Goal: Task Accomplishment & Management: Manage account settings

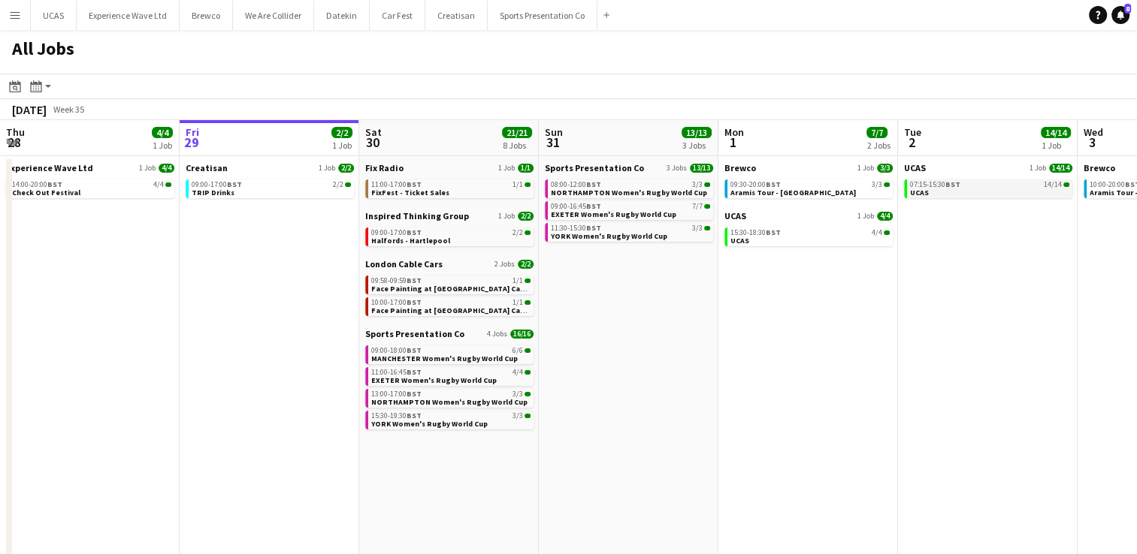
click at [953, 197] on app-brief-job-card "07:15-15:30 BST 14/14 UCAS" at bounding box center [988, 189] width 168 height 19
click at [775, 322] on app-date-cell "Brewco 1 Job 3/3 09:30-20:00 BST 3/3 Aramis Tour - Cardiff UCAS 1 Job 4/4 15:30…" at bounding box center [808, 454] width 180 height 597
click at [261, 356] on app-date-cell "Creatisan 1 Job 2/2 09:00-17:00 BST 2/2 TRIP Drinks" at bounding box center [270, 454] width 180 height 597
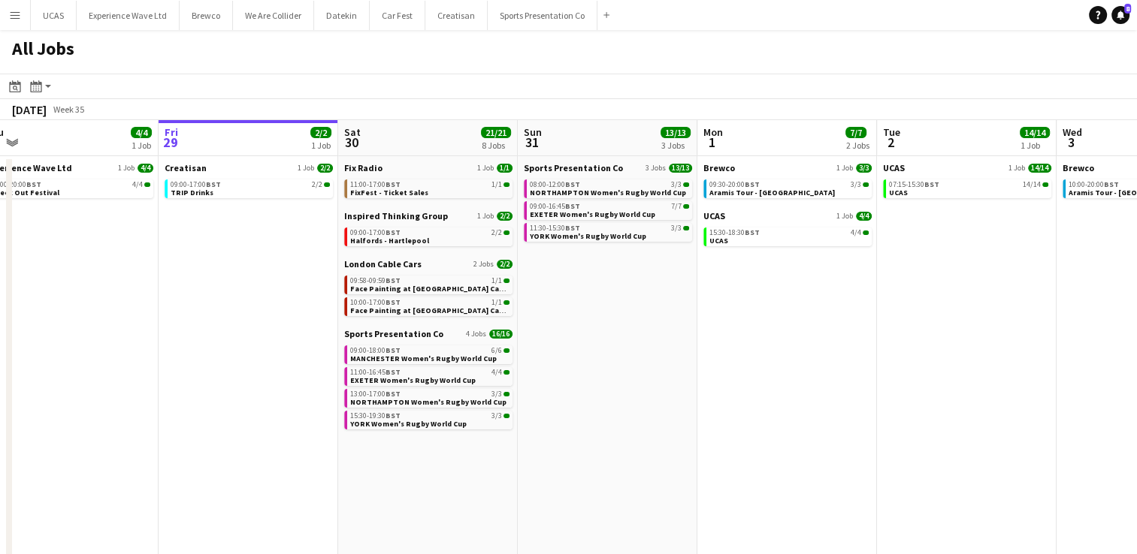
scroll to position [0, 379]
click at [961, 272] on app-date-cell "UCAS 1 Job 14/14 07:15-15:30 BST 14/14 UCAS" at bounding box center [968, 454] width 180 height 597
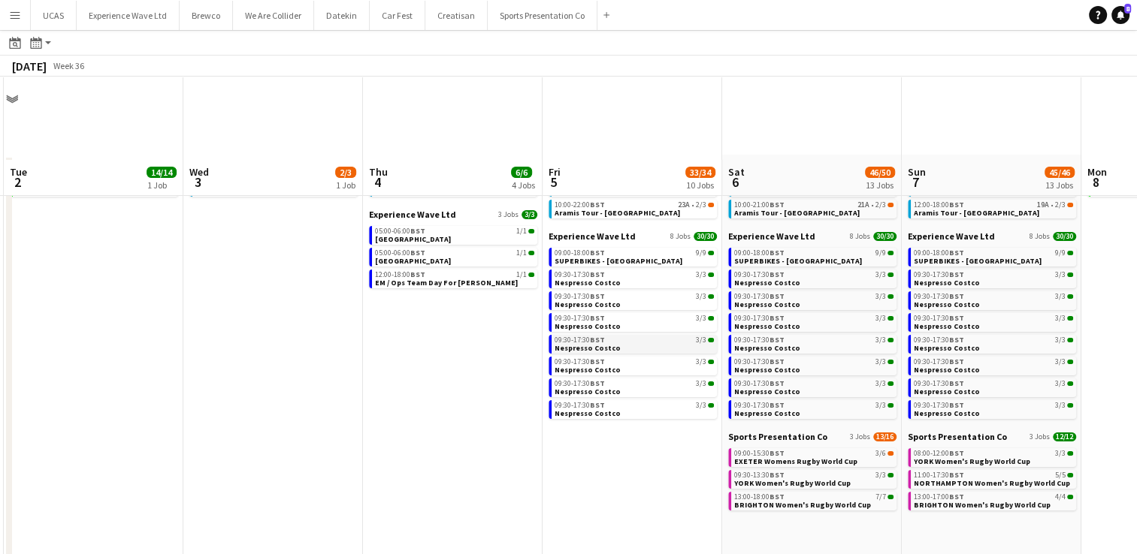
scroll to position [83, 0]
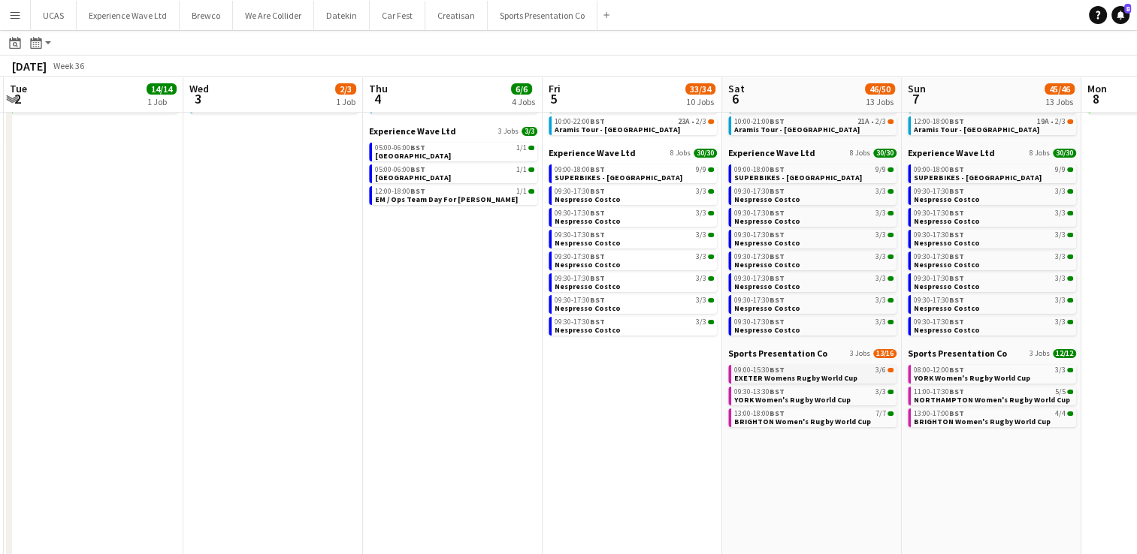
click at [808, 369] on div "09:00-15:30 BST 3/6" at bounding box center [813, 371] width 159 height 8
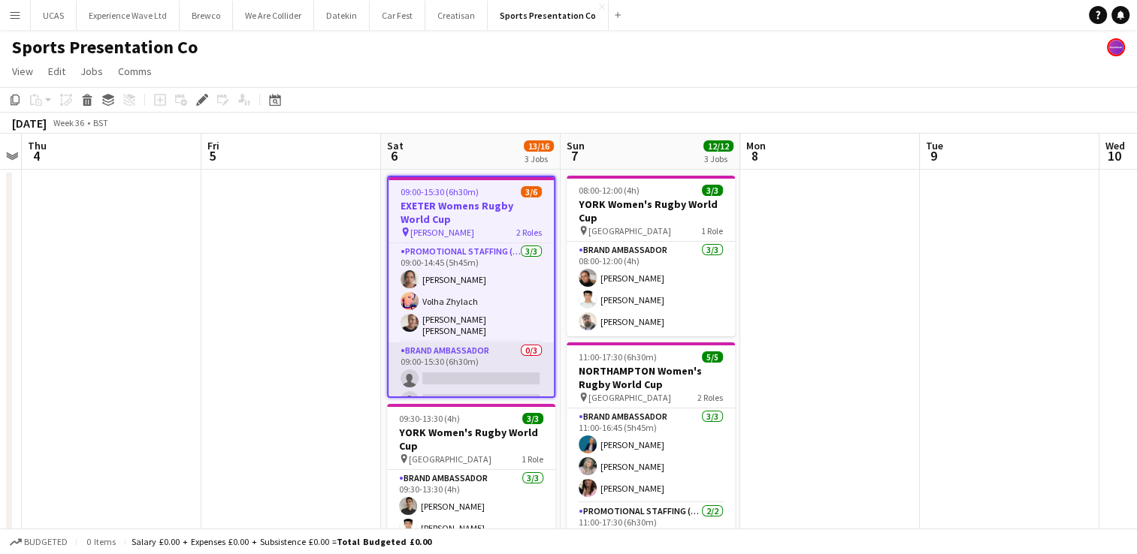
scroll to position [35, 0]
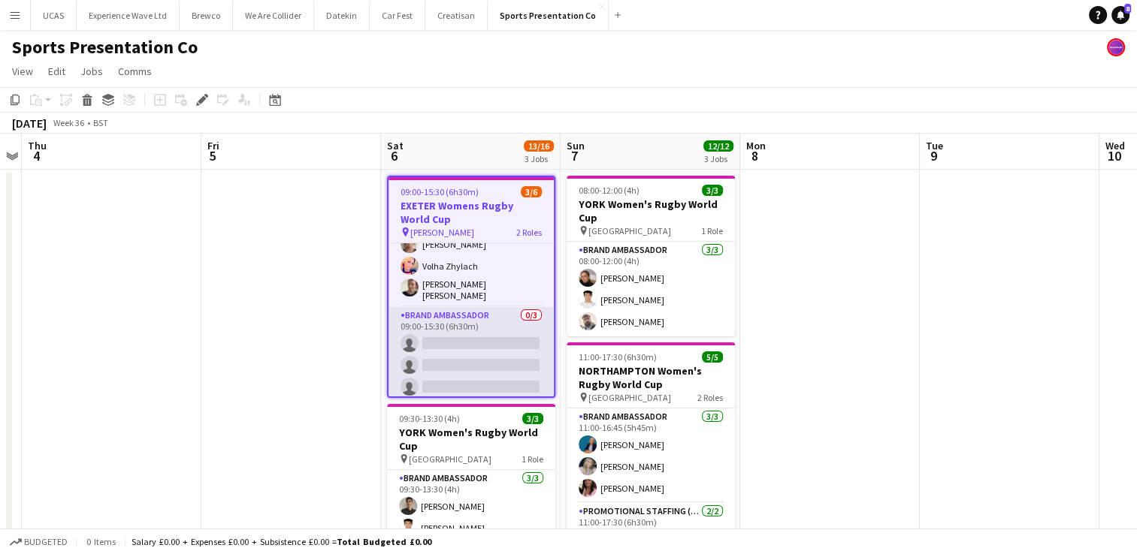
click at [470, 339] on app-card-role "Brand Ambassador 0/3 09:00-15:30 (6h30m) single-neutral-actions single-neutral-…" at bounding box center [470, 354] width 165 height 95
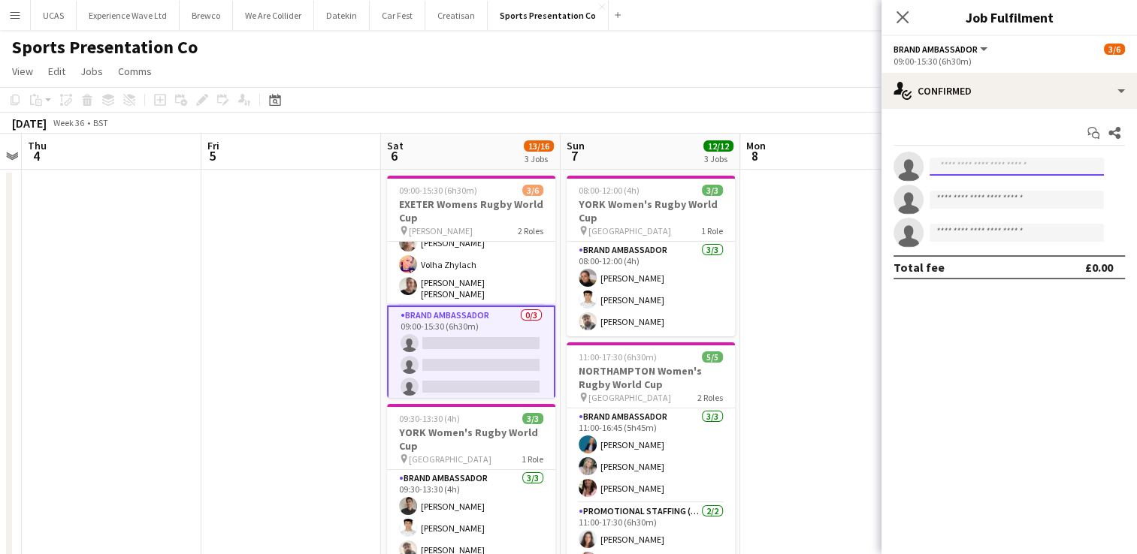
click at [954, 166] on input at bounding box center [1016, 167] width 174 height 18
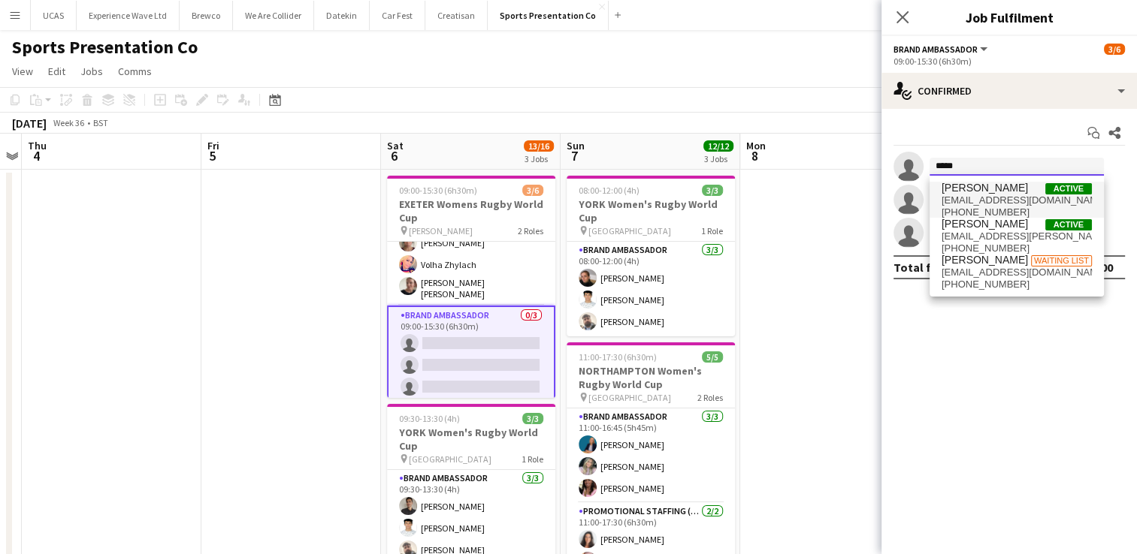
type input "*****"
click at [964, 189] on span "Caitlyn Chapman" at bounding box center [984, 188] width 86 height 13
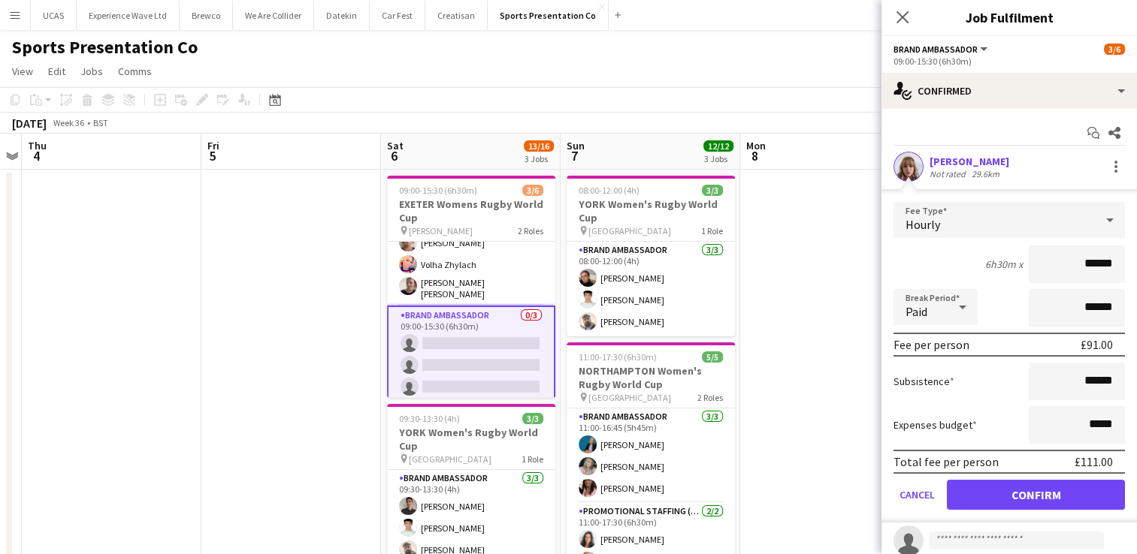
scroll to position [75, 0]
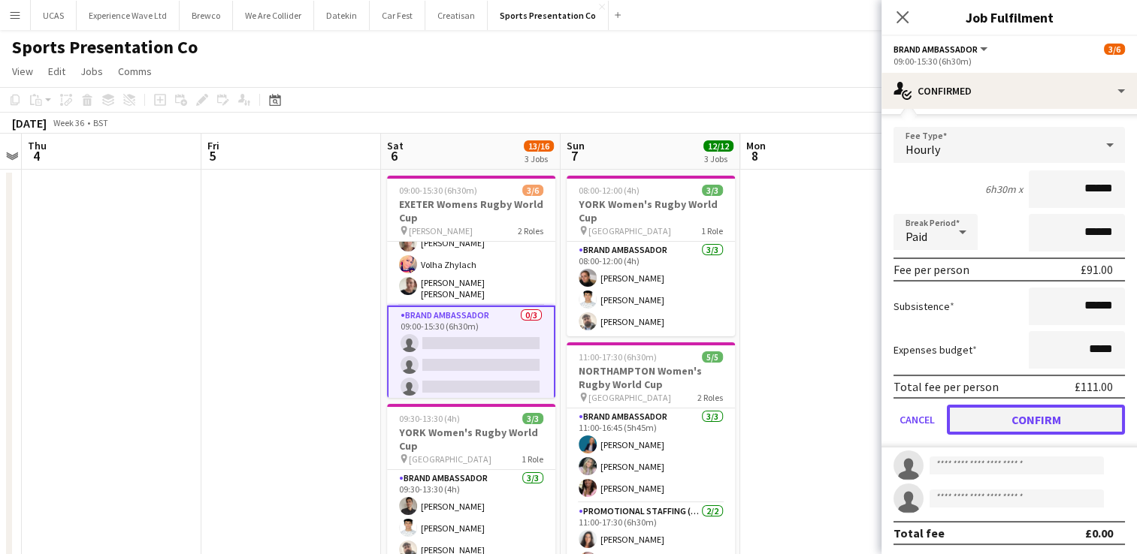
click at [997, 409] on button "Confirm" at bounding box center [1036, 420] width 178 height 30
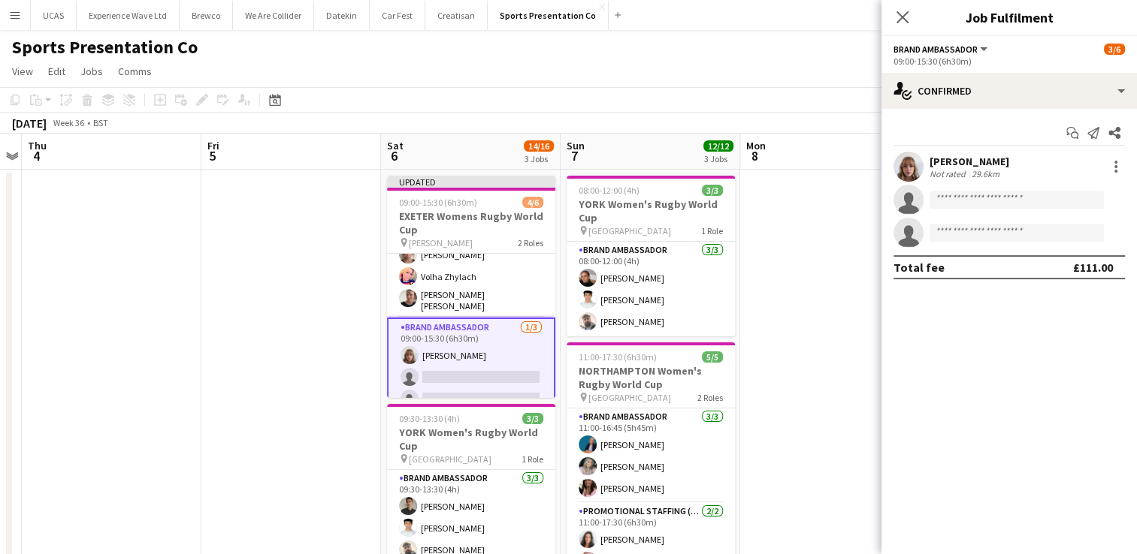
click at [838, 346] on app-date-cell at bounding box center [830, 562] width 180 height 784
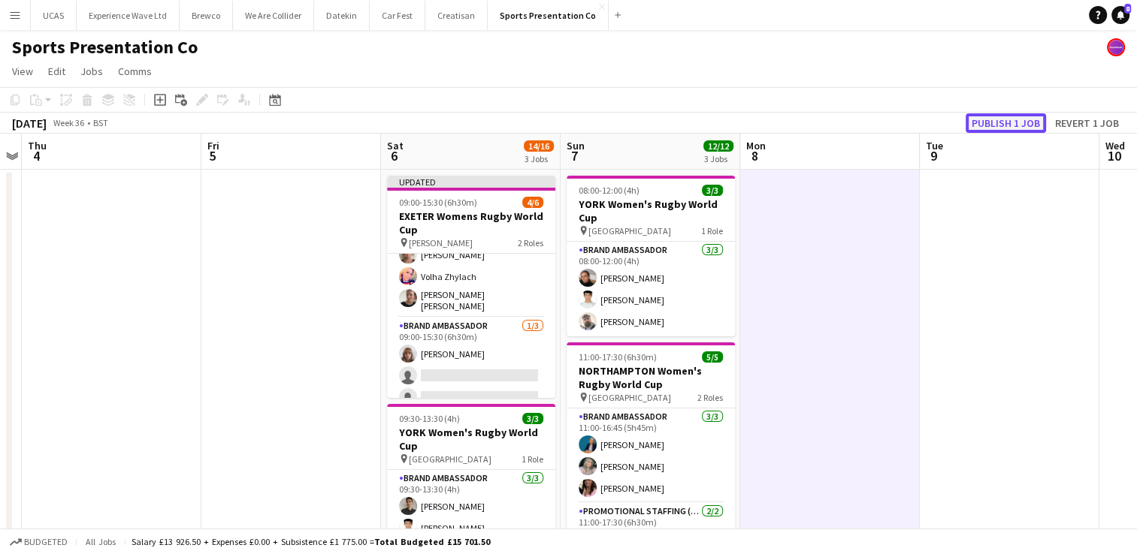
click at [1032, 122] on button "Publish 1 job" at bounding box center [1005, 123] width 80 height 20
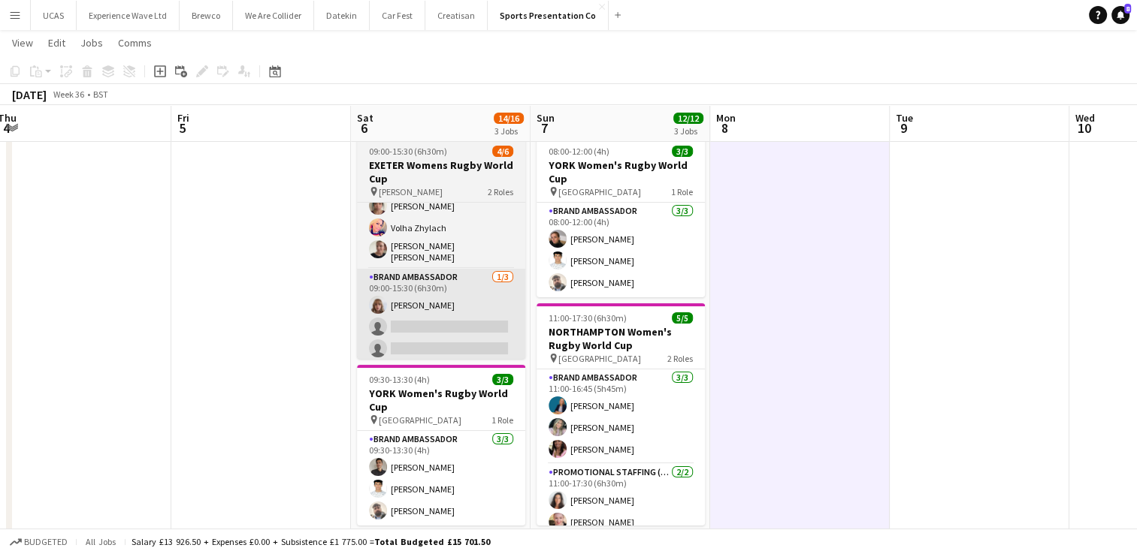
scroll to position [39, 0]
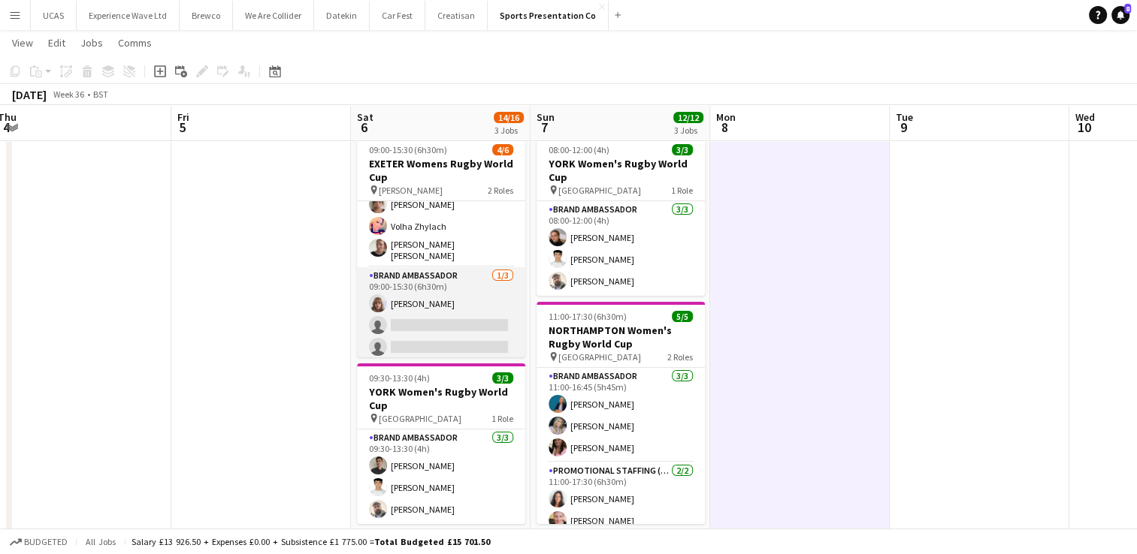
click at [418, 337] on app-card-role "Brand Ambassador 1/3 09:00-15:30 (6h30m) Caitlyn Chapman single-neutral-actions…" at bounding box center [441, 314] width 168 height 95
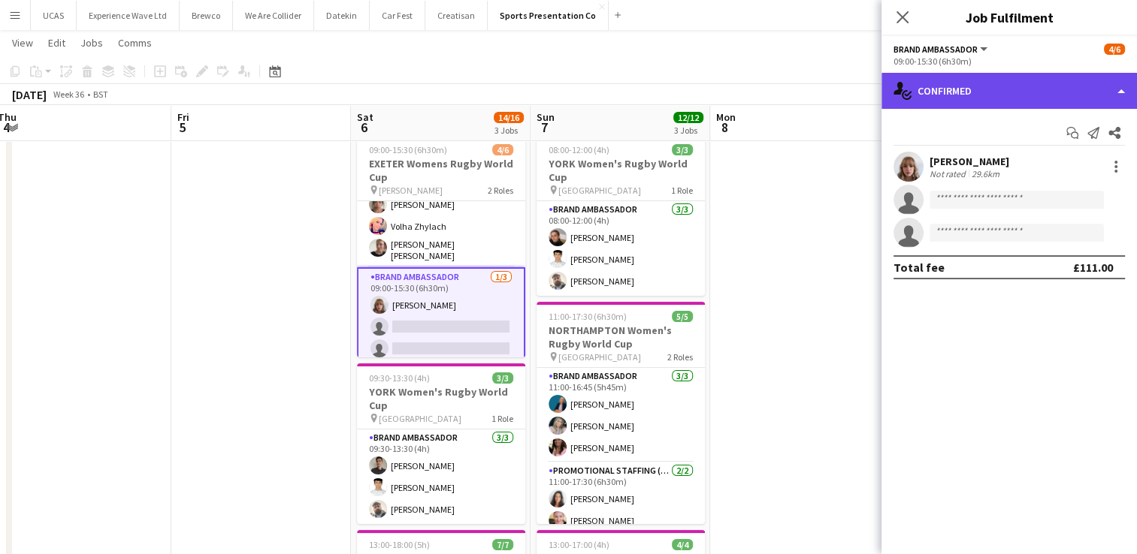
click at [1102, 86] on div "single-neutral-actions-check-2 Confirmed" at bounding box center [1008, 91] width 255 height 36
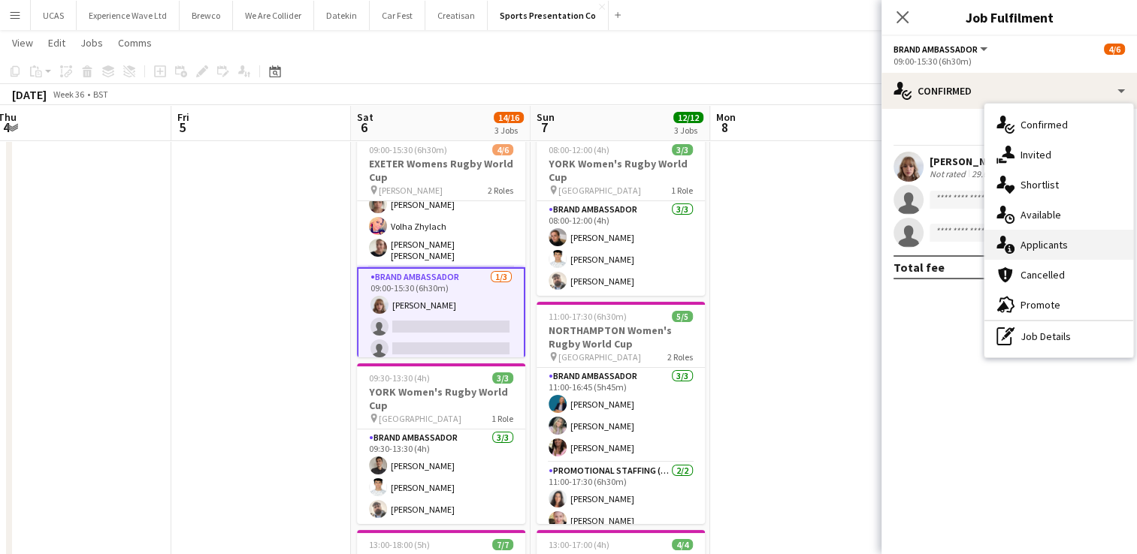
click at [1052, 244] on div "single-neutral-actions-information Applicants" at bounding box center [1058, 245] width 149 height 30
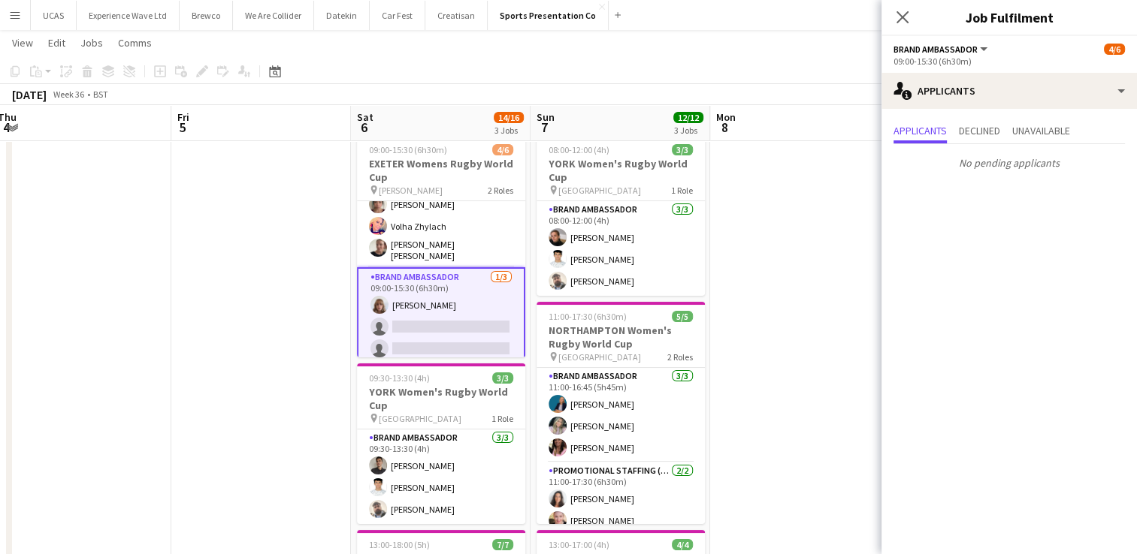
click at [848, 322] on app-date-cell at bounding box center [800, 521] width 180 height 784
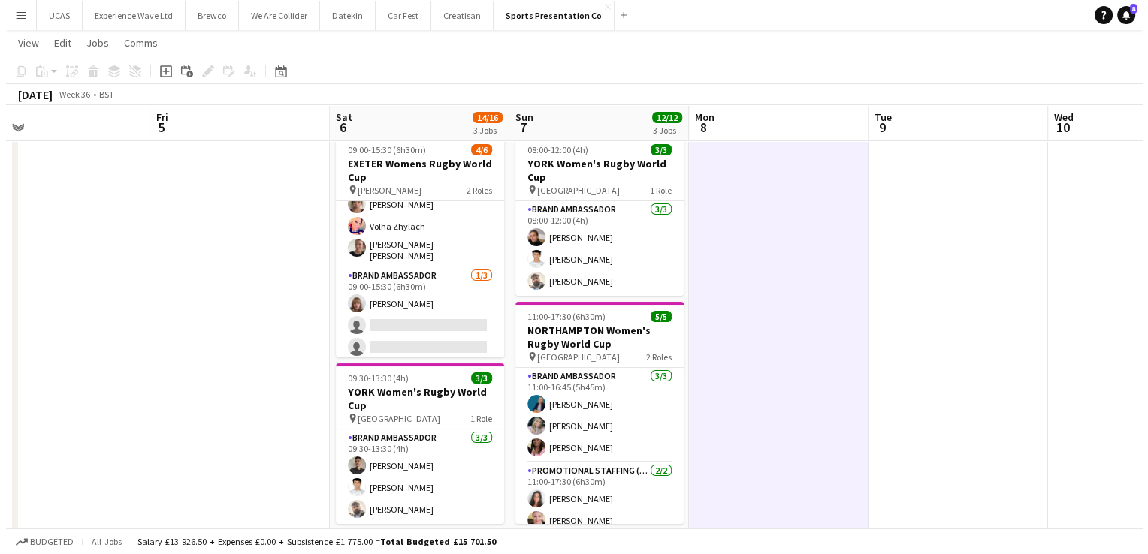
scroll to position [0, 0]
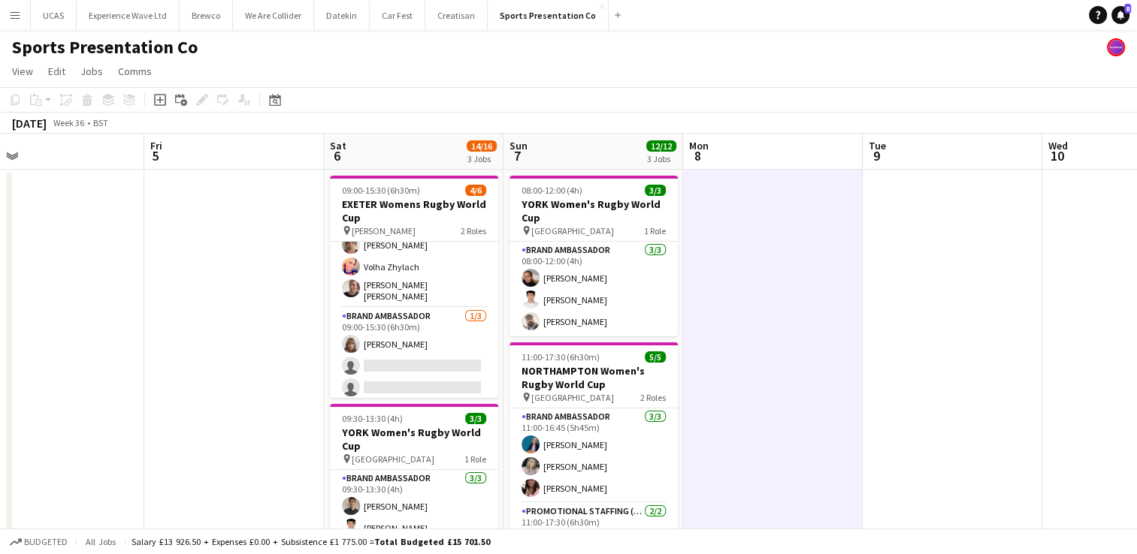
click at [14, 16] on app-icon "Menu" at bounding box center [15, 15] width 12 height 12
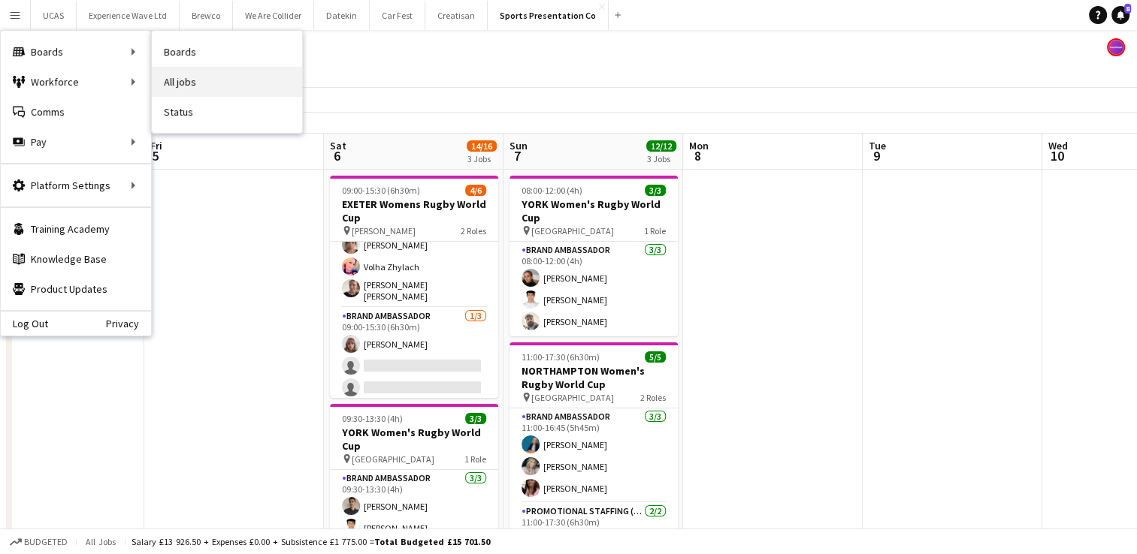
click at [172, 77] on link "All jobs" at bounding box center [227, 82] width 150 height 30
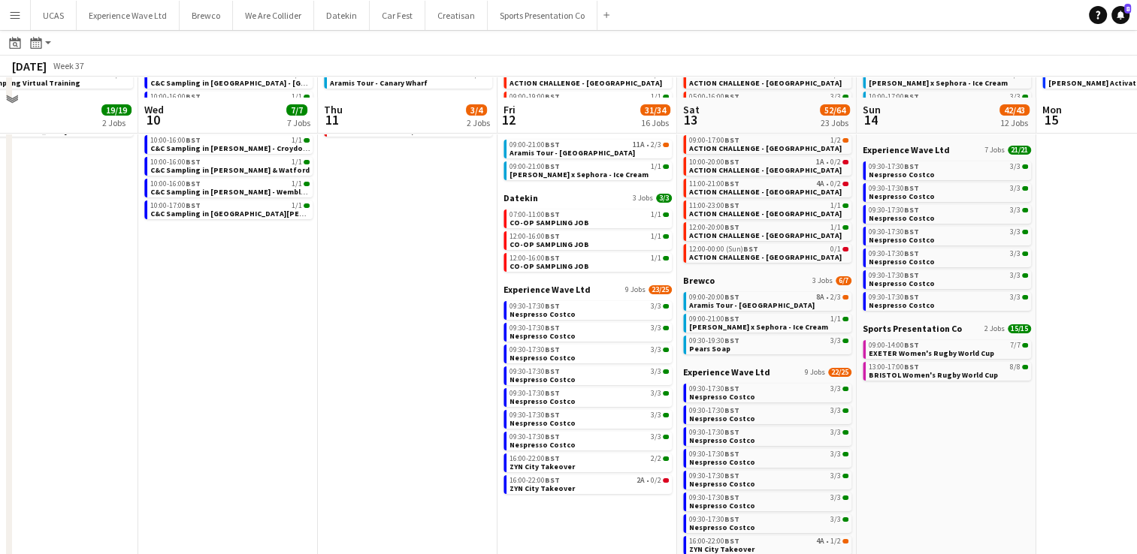
scroll to position [165, 0]
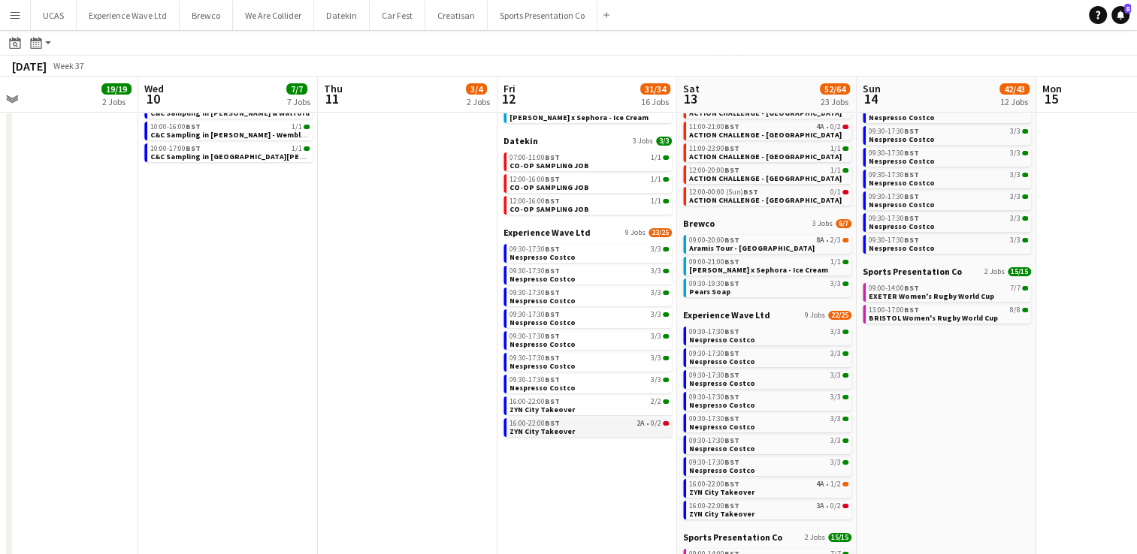
click at [601, 427] on div "16:00-22:00 BST 2A • 0/2" at bounding box center [588, 424] width 159 height 8
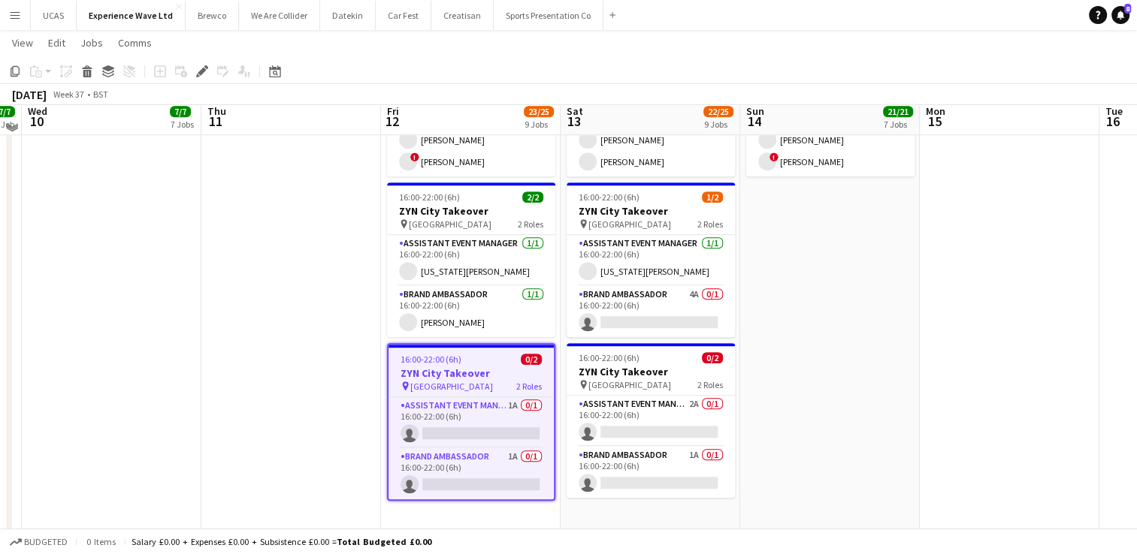
scroll to position [1070, 0]
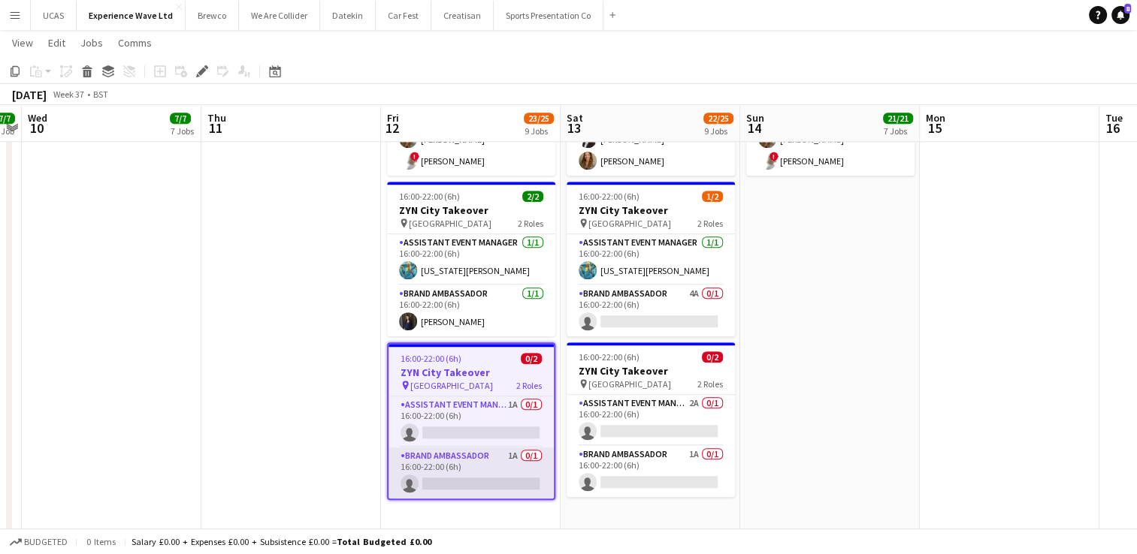
click at [472, 448] on app-card-role "Brand Ambassador 1A 0/1 16:00-22:00 (6h) single-neutral-actions" at bounding box center [470, 473] width 165 height 51
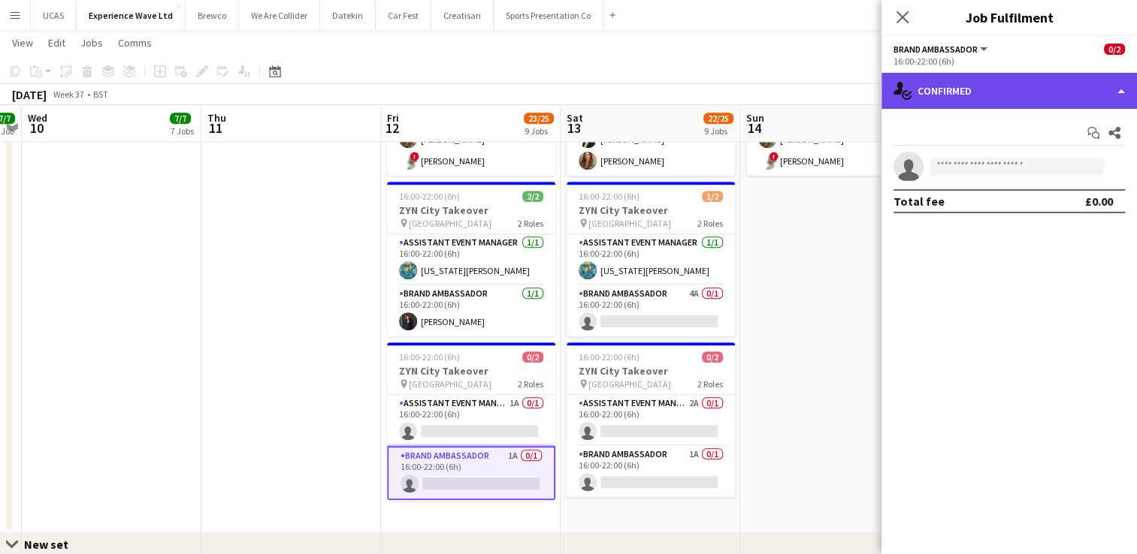
click at [1007, 105] on div "single-neutral-actions-check-2 Confirmed" at bounding box center [1008, 91] width 255 height 36
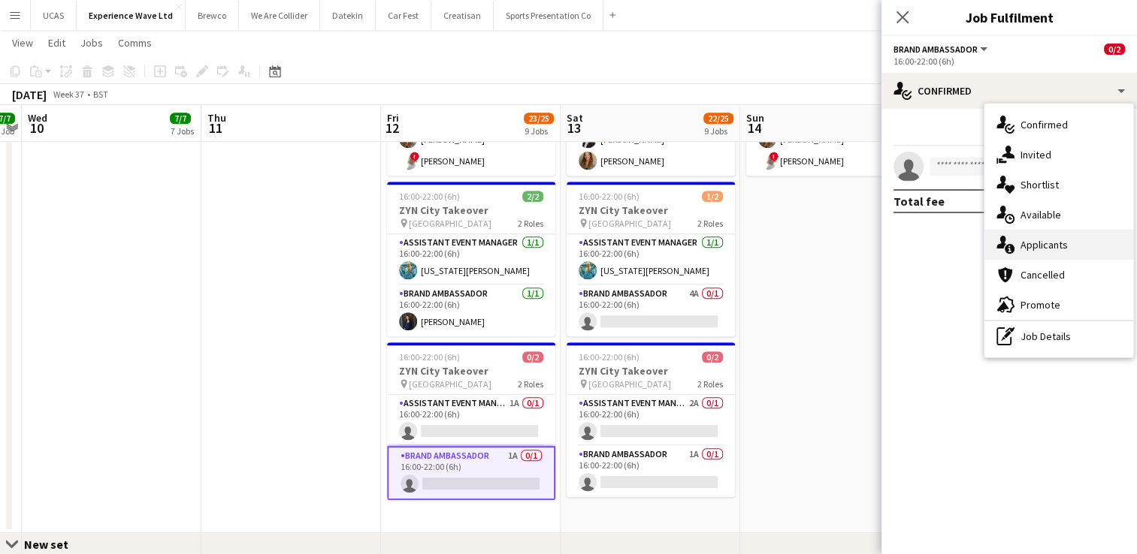
click at [1019, 236] on div "single-neutral-actions-information Applicants" at bounding box center [1058, 245] width 149 height 30
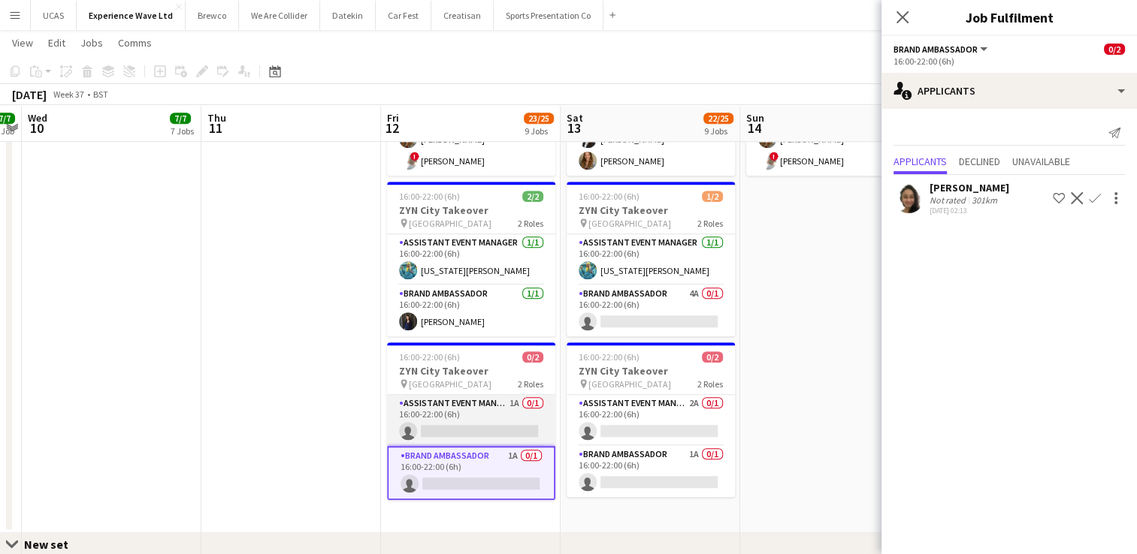
click at [448, 414] on app-card-role "Assistant Event Manager 1A 0/1 16:00-22:00 (6h) single-neutral-actions" at bounding box center [471, 420] width 168 height 51
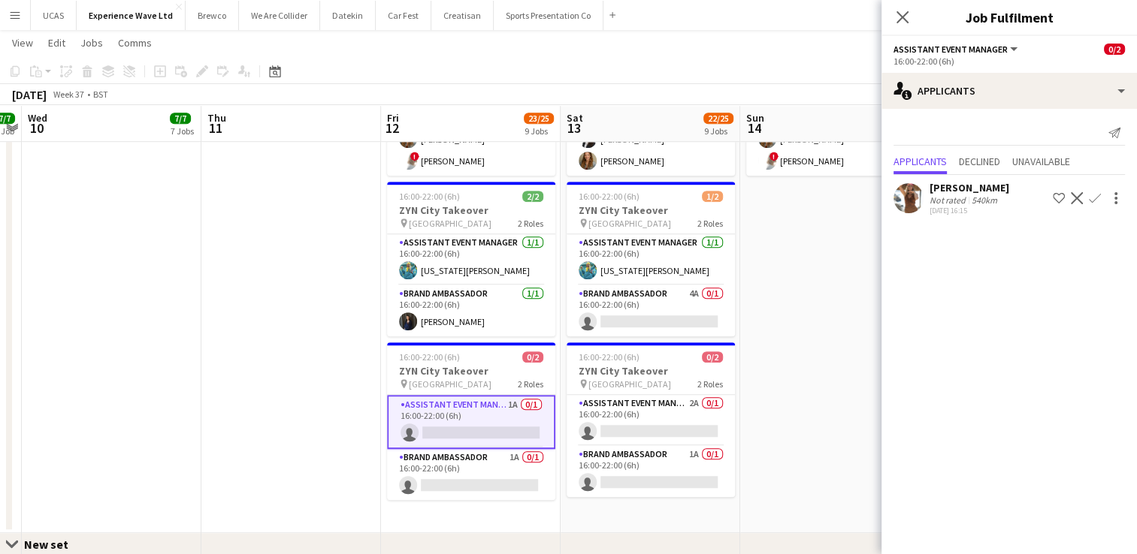
click at [962, 201] on div "Not rated" at bounding box center [948, 200] width 39 height 11
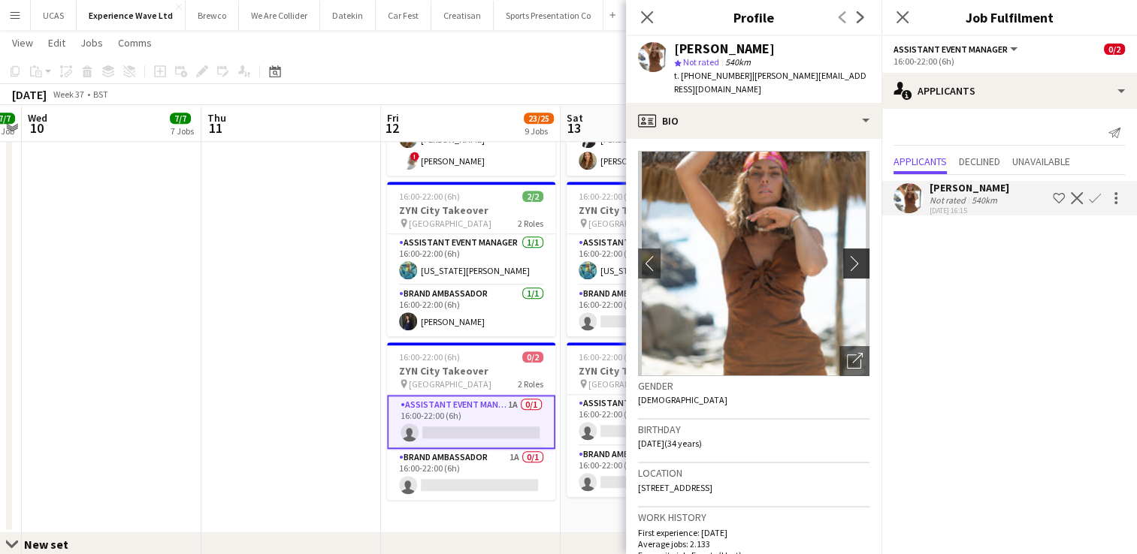
click at [847, 255] on app-icon "chevron-right" at bounding box center [858, 263] width 23 height 16
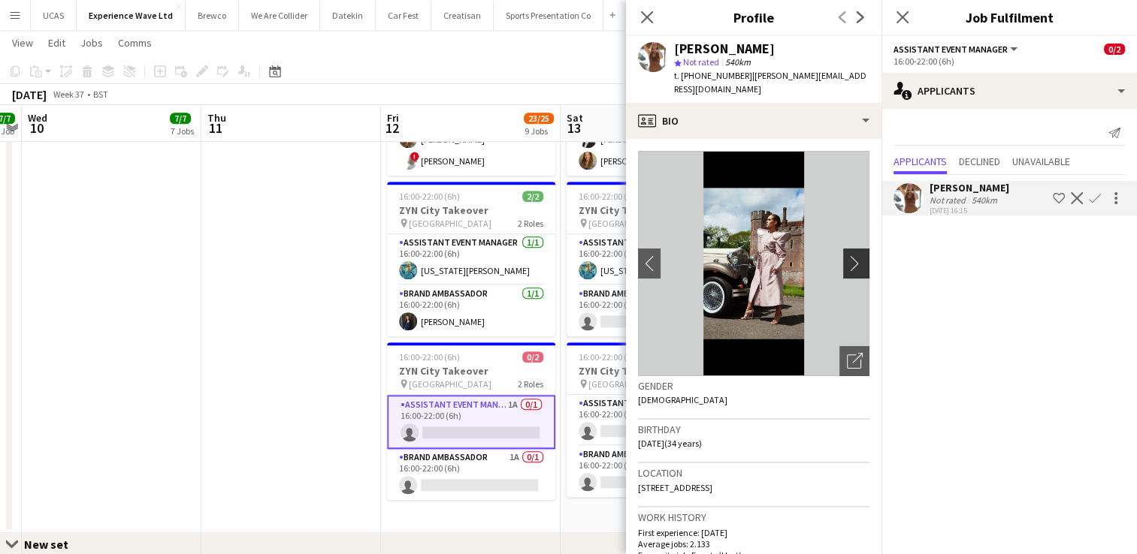
click at [847, 255] on app-icon "chevron-right" at bounding box center [858, 263] width 23 height 16
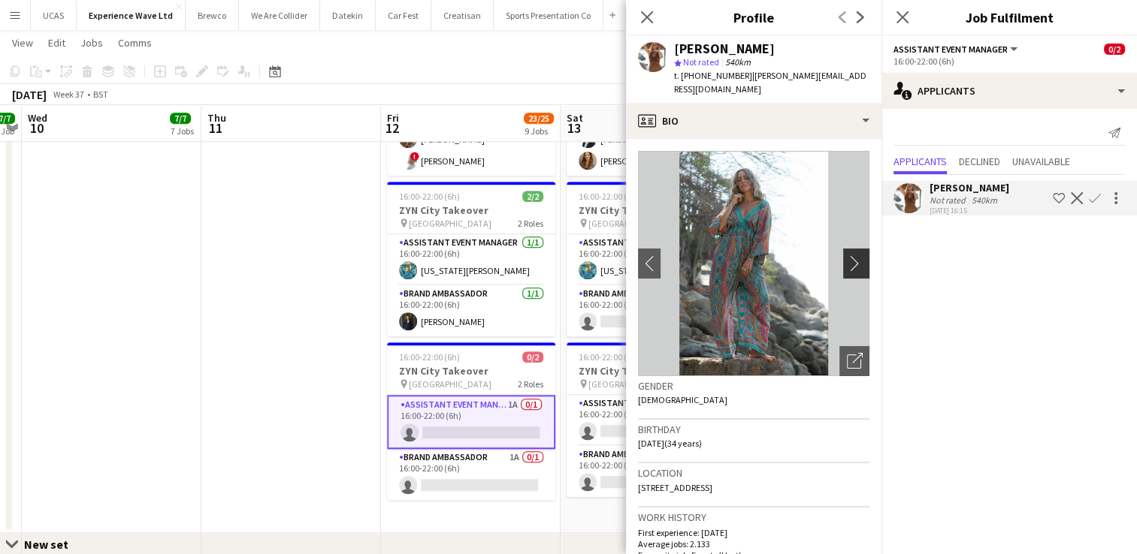
click at [847, 255] on app-icon "chevron-right" at bounding box center [858, 263] width 23 height 16
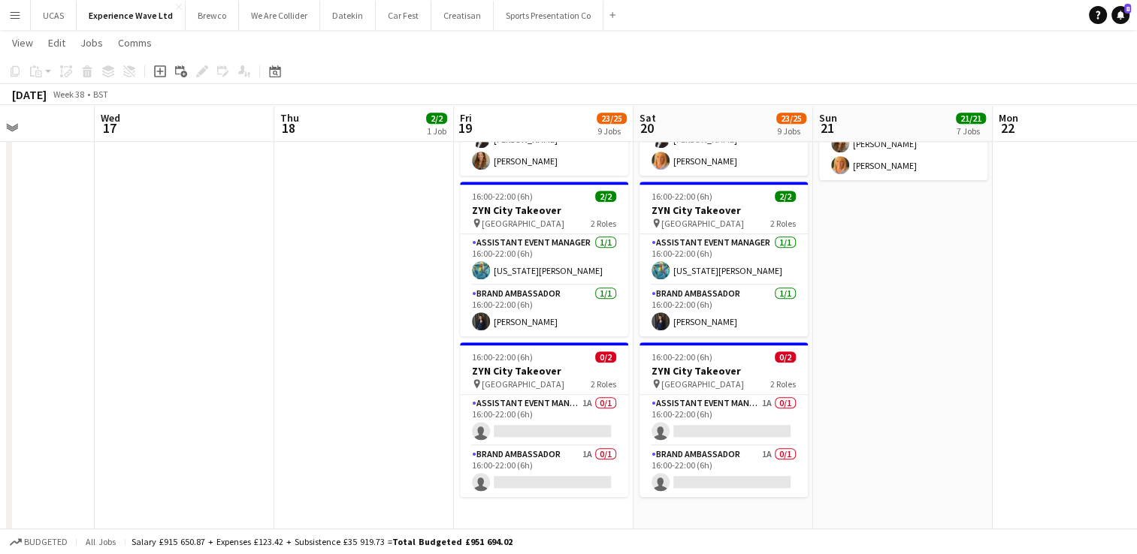
scroll to position [0, 624]
click at [537, 421] on app-card-role "Assistant Event Manager 1A 0/1 16:00-22:00 (6h) single-neutral-actions" at bounding box center [543, 420] width 168 height 51
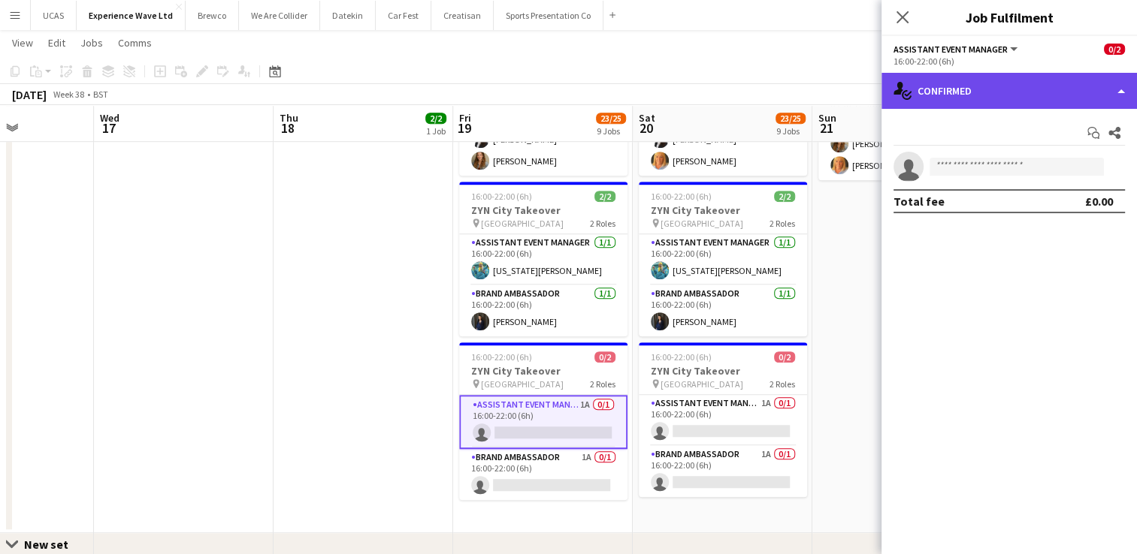
click at [1013, 107] on div "single-neutral-actions-check-2 Confirmed" at bounding box center [1008, 91] width 255 height 36
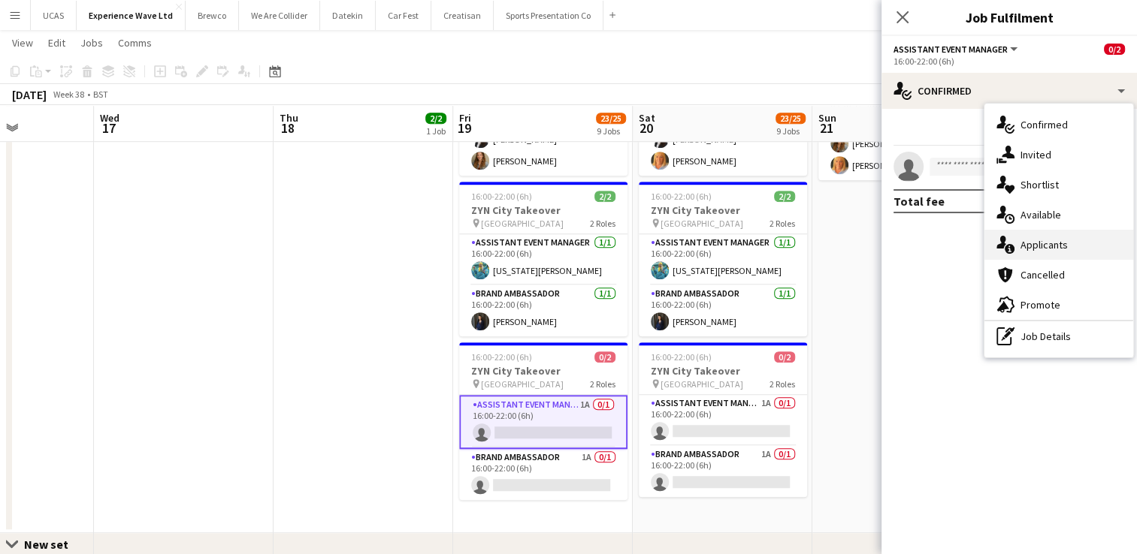
click at [1032, 241] on div "single-neutral-actions-information Applicants" at bounding box center [1058, 245] width 149 height 30
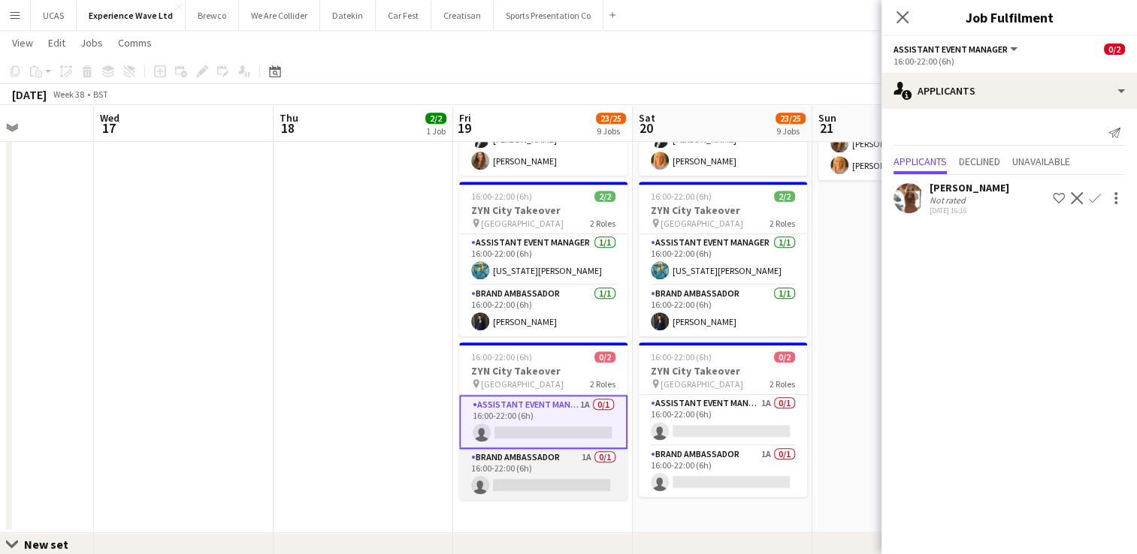
click at [563, 465] on app-card-role "Brand Ambassador 1A 0/1 16:00-22:00 (6h) single-neutral-actions" at bounding box center [543, 474] width 168 height 51
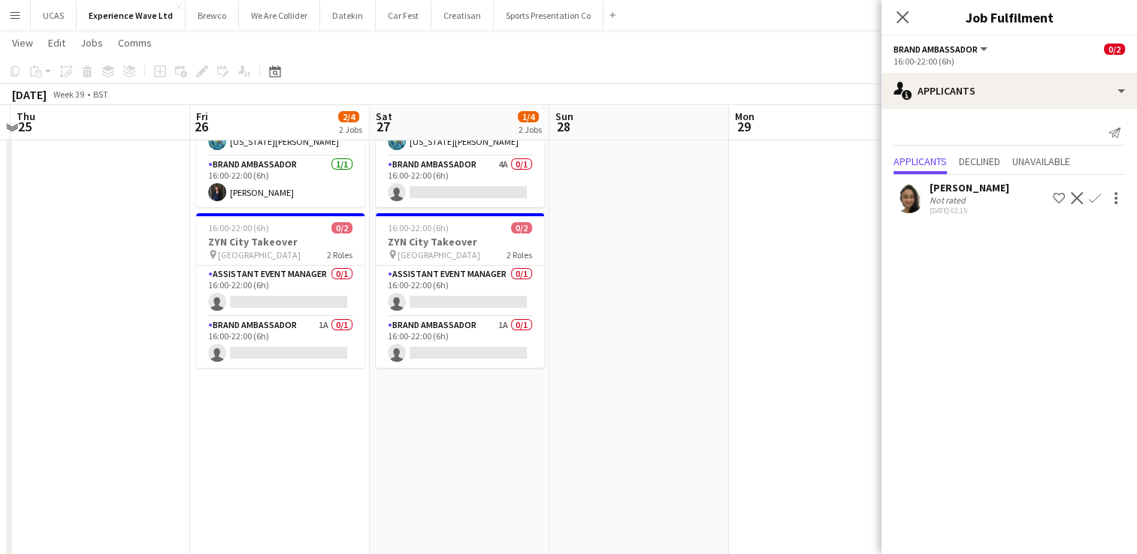
scroll to position [120, 0]
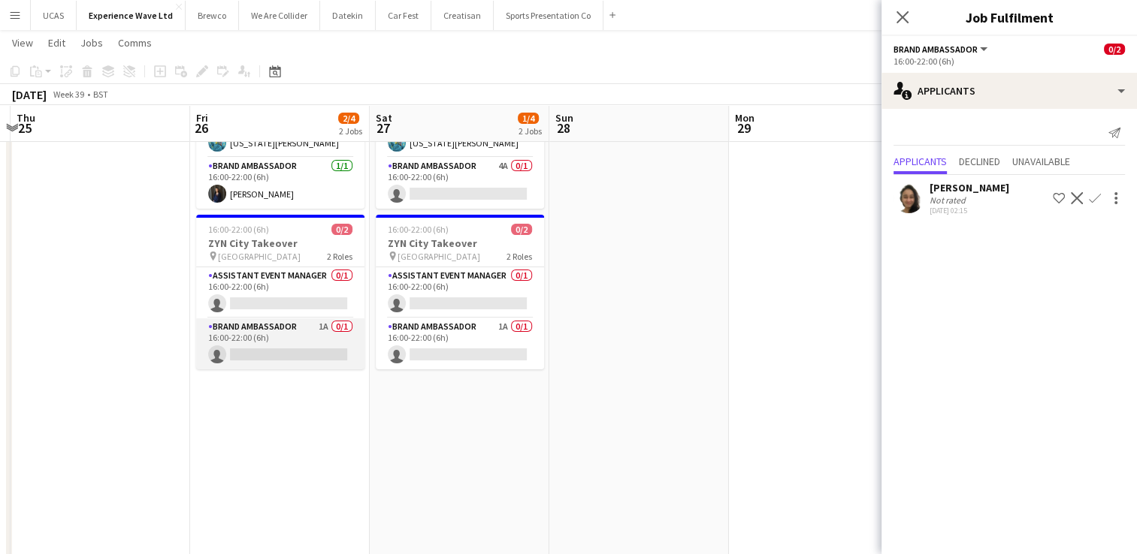
click at [276, 329] on app-card-role "Brand Ambassador 1A 0/1 16:00-22:00 (6h) single-neutral-actions" at bounding box center [280, 344] width 168 height 51
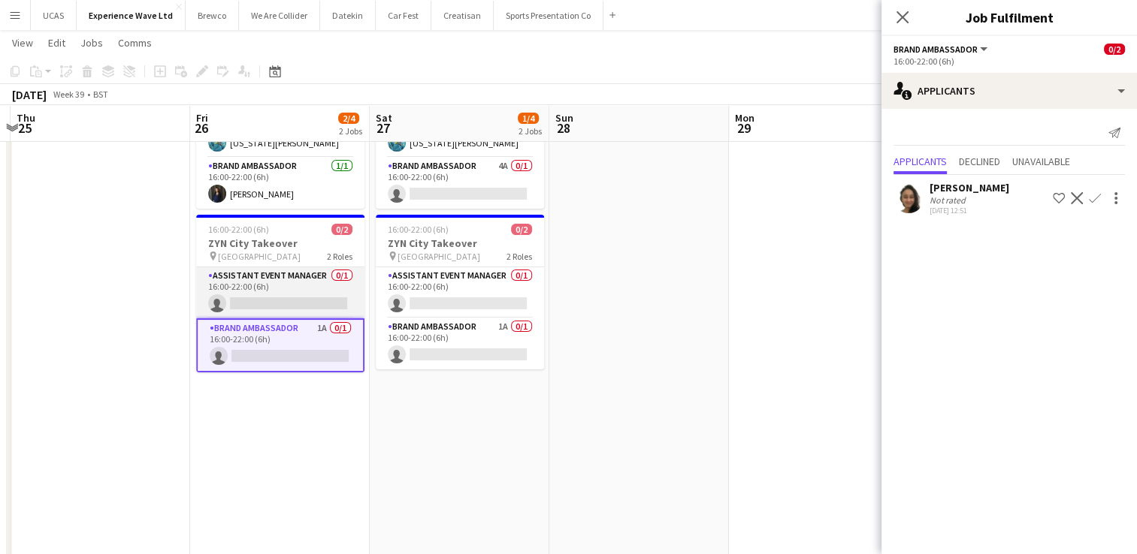
click at [303, 283] on app-card-role "Assistant Event Manager 0/1 16:00-22:00 (6h) single-neutral-actions" at bounding box center [280, 292] width 168 height 51
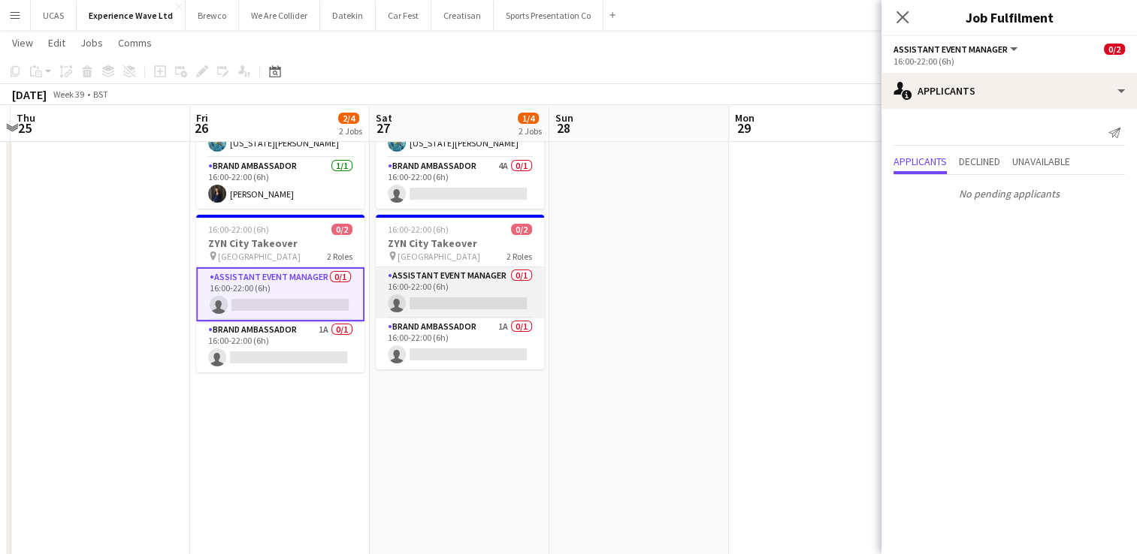
click at [440, 291] on app-card-role "Assistant Event Manager 0/1 16:00-22:00 (6h) single-neutral-actions" at bounding box center [460, 292] width 168 height 51
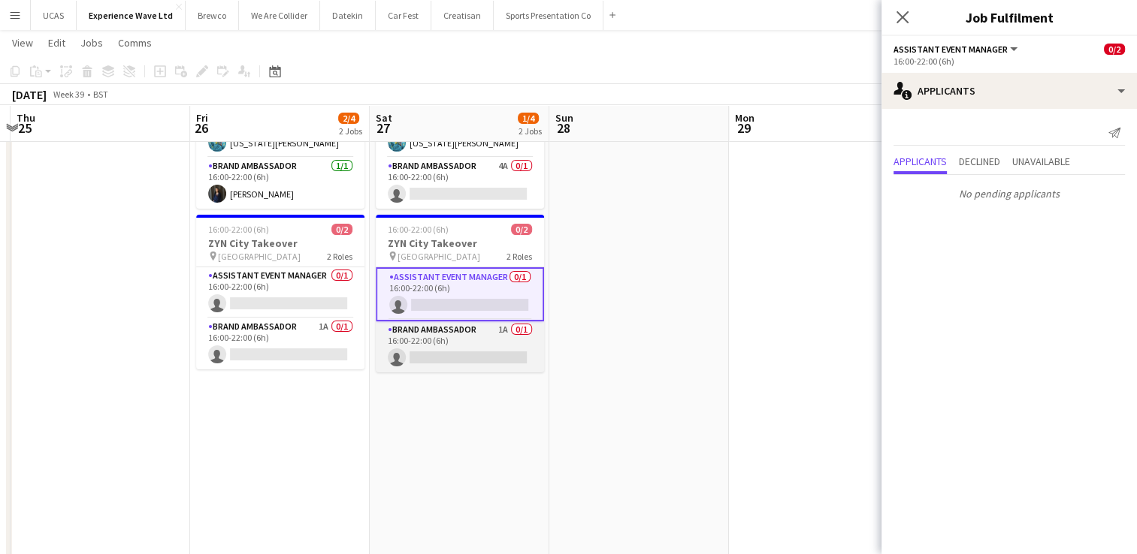
click at [451, 347] on app-card-role "Brand Ambassador 1A 0/1 16:00-22:00 (6h) single-neutral-actions" at bounding box center [460, 347] width 168 height 51
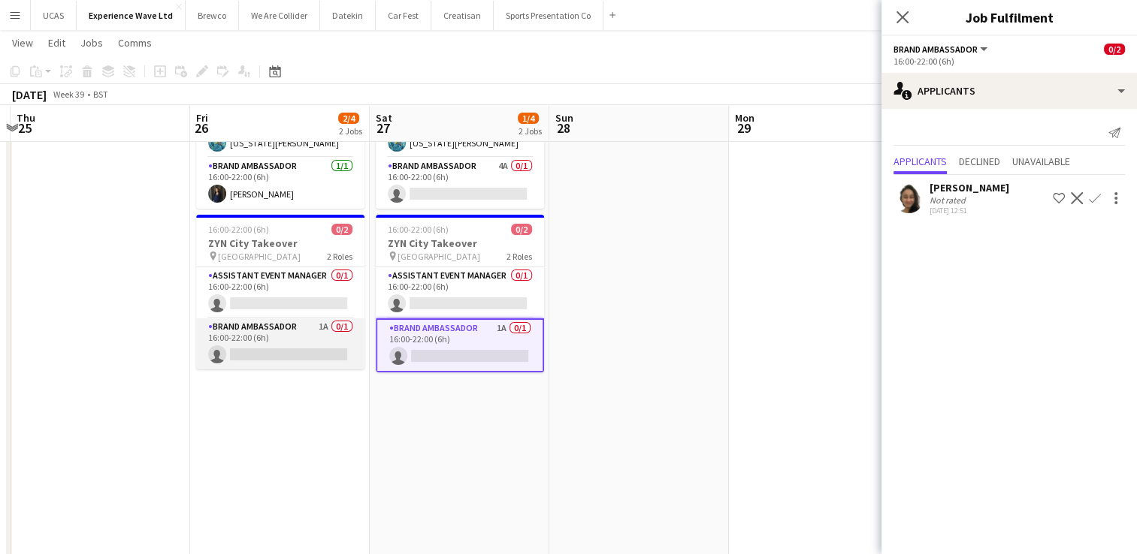
click at [328, 353] on app-card-role "Brand Ambassador 1A 0/1 16:00-22:00 (6h) single-neutral-actions" at bounding box center [280, 344] width 168 height 51
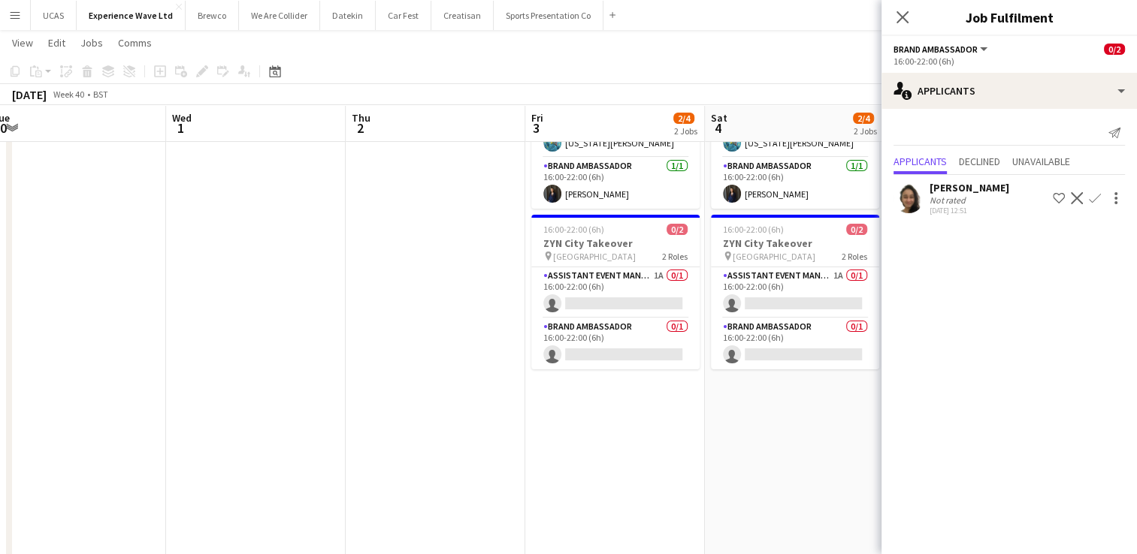
scroll to position [0, 556]
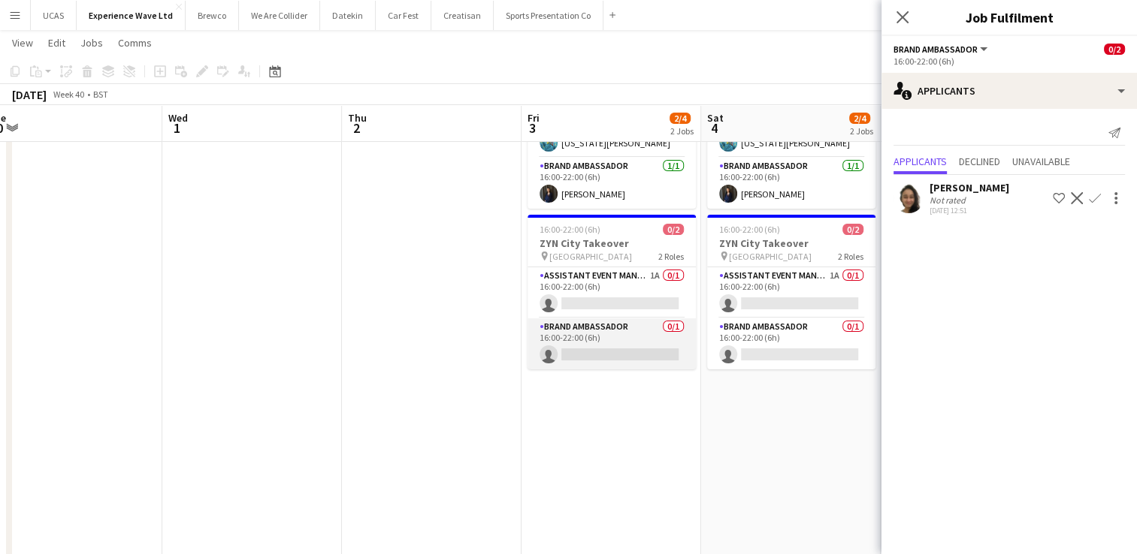
click at [588, 336] on app-card-role "Brand Ambassador 0/1 16:00-22:00 (6h) single-neutral-actions" at bounding box center [611, 344] width 168 height 51
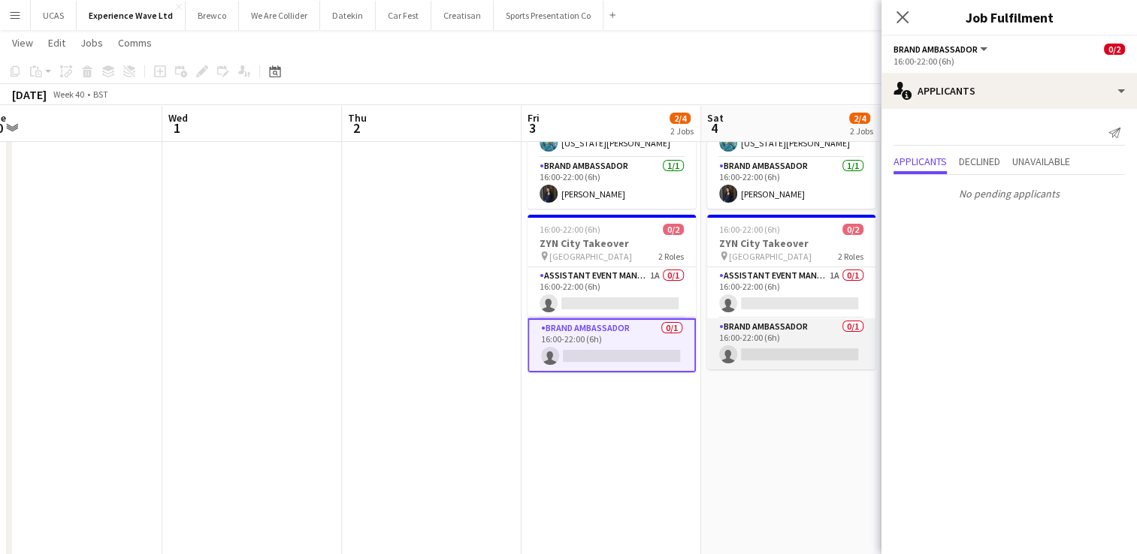
click at [749, 344] on app-card-role "Brand Ambassador 0/1 16:00-22:00 (6h) single-neutral-actions" at bounding box center [791, 344] width 168 height 51
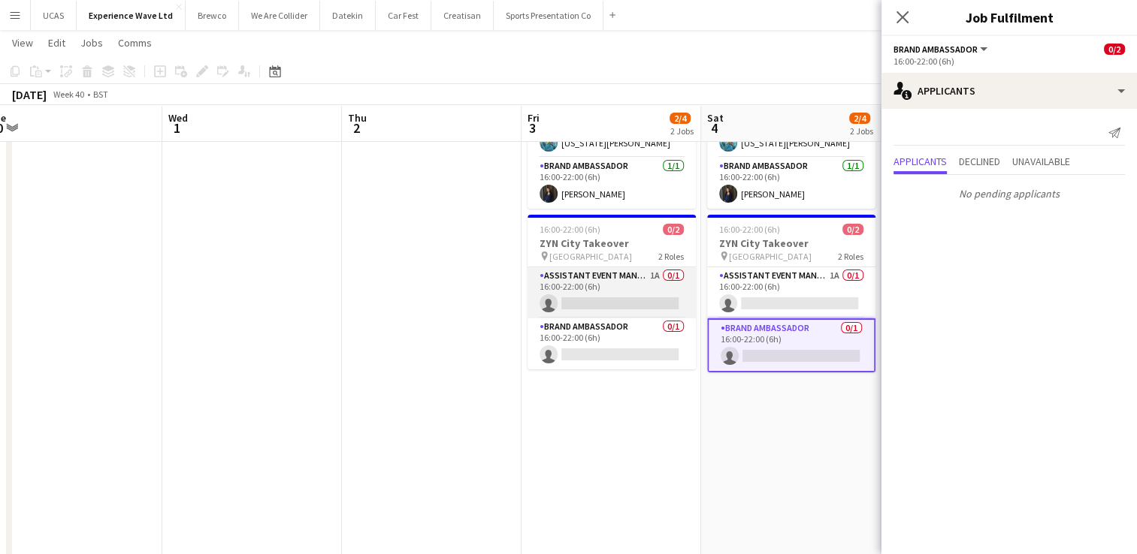
click at [629, 283] on app-card-role "Assistant Event Manager 1A 0/1 16:00-22:00 (6h) single-neutral-actions" at bounding box center [611, 292] width 168 height 51
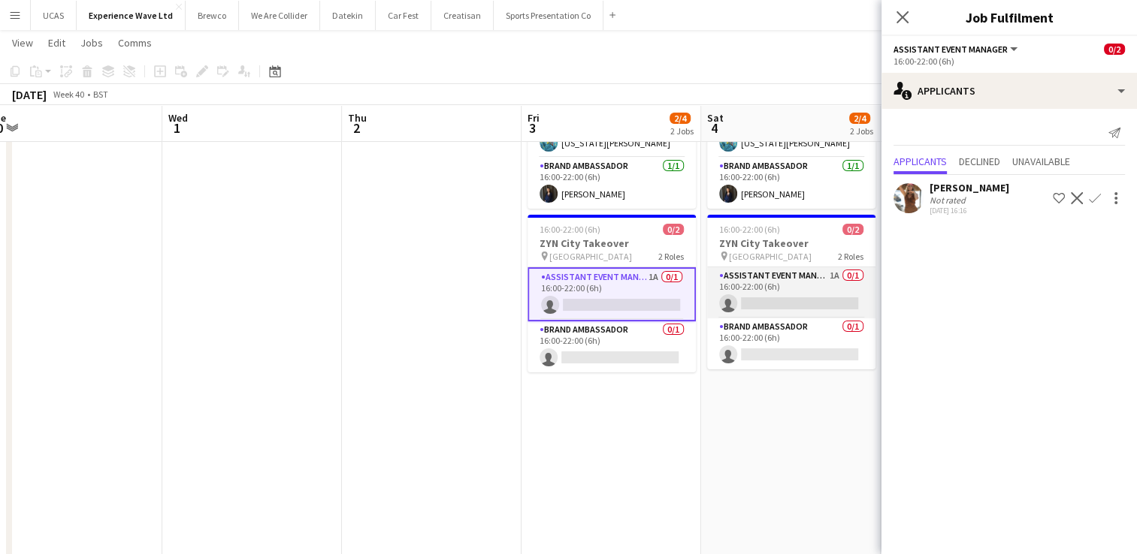
click at [736, 283] on app-card-role "Assistant Event Manager 1A 0/1 16:00-22:00 (6h) single-neutral-actions" at bounding box center [791, 292] width 168 height 51
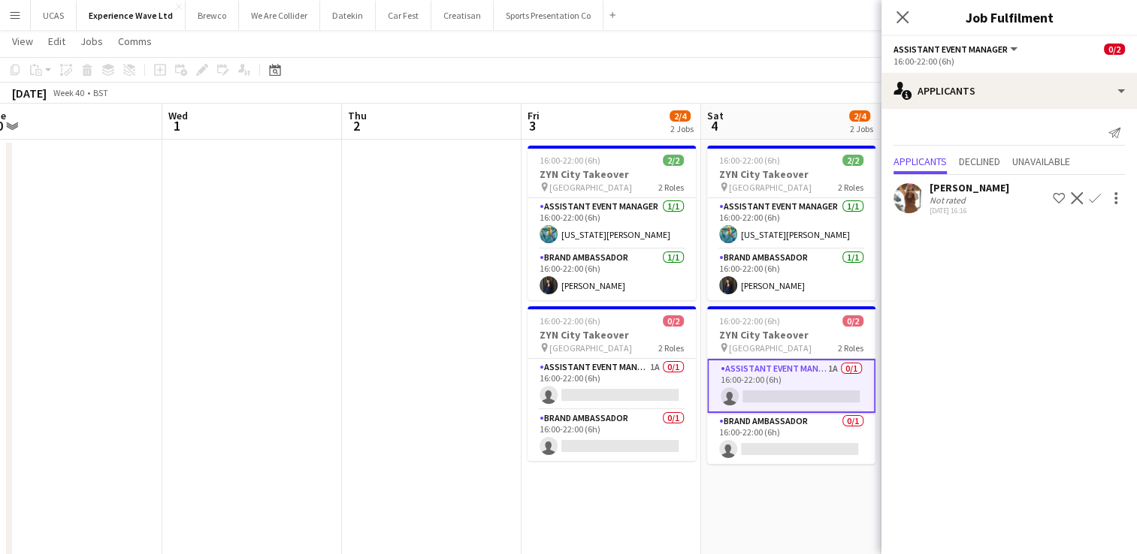
scroll to position [20, 0]
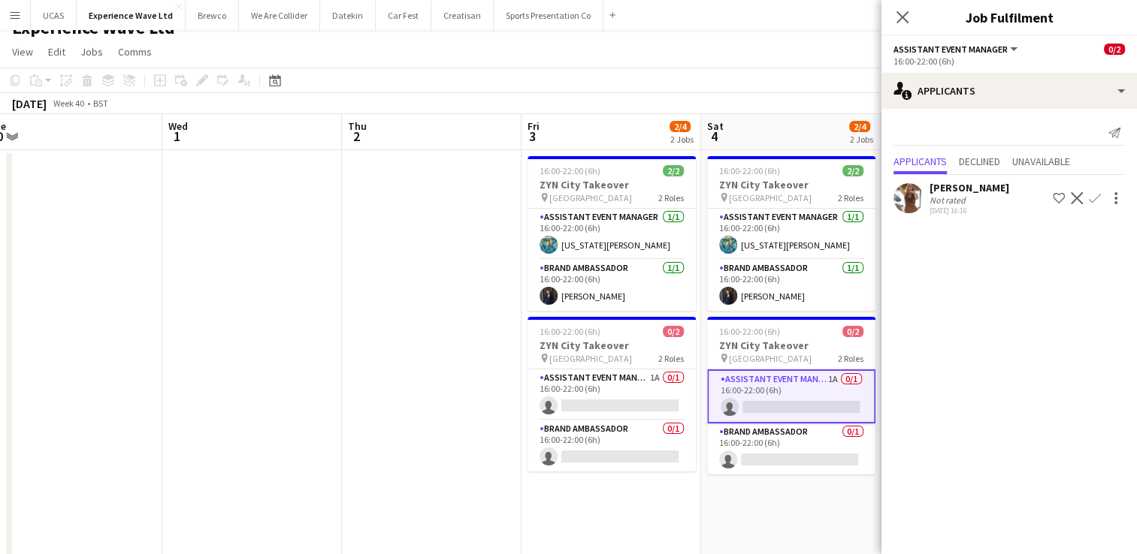
click at [983, 192] on div "[PERSON_NAME]" at bounding box center [969, 188] width 80 height 14
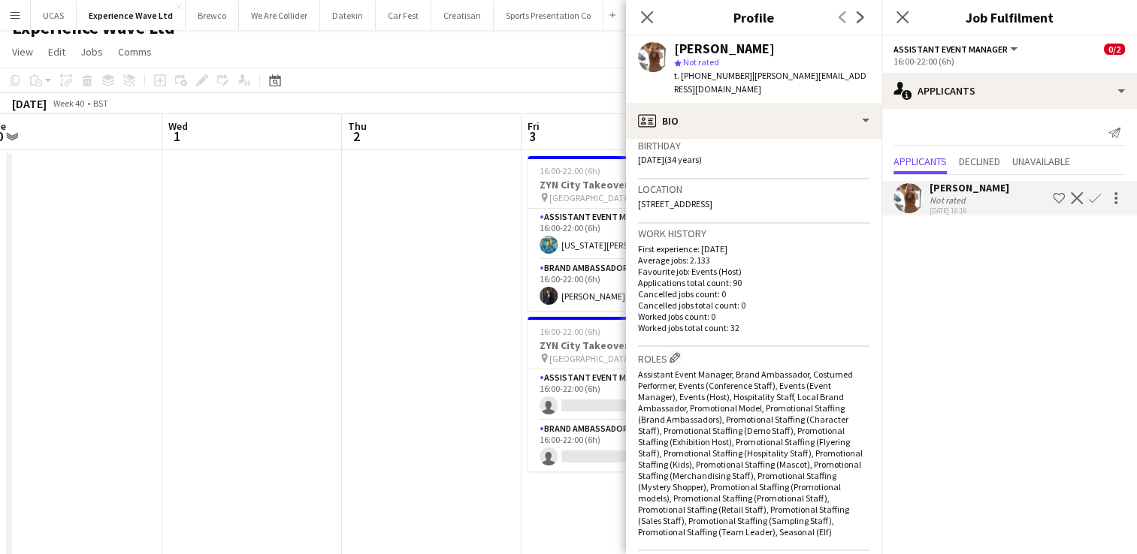
scroll to position [0, 0]
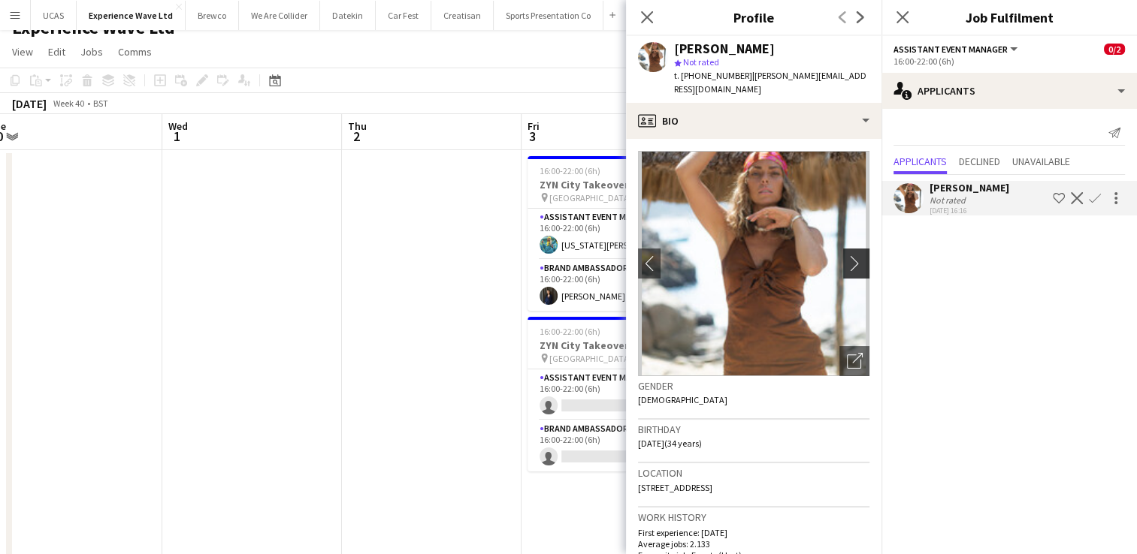
click at [847, 255] on app-icon "chevron-right" at bounding box center [858, 263] width 23 height 16
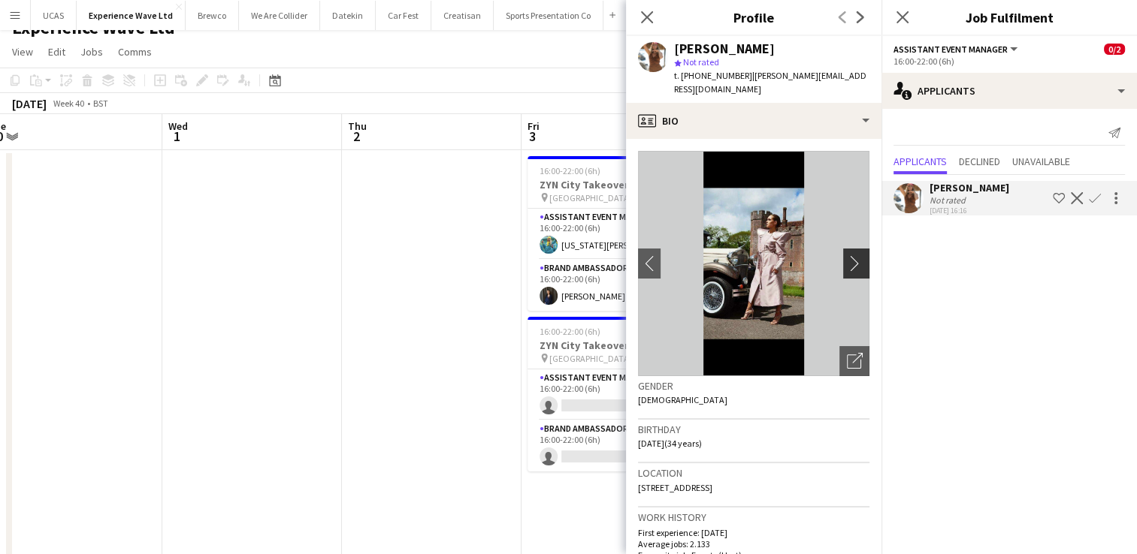
click at [847, 255] on app-icon "chevron-right" at bounding box center [858, 263] width 23 height 16
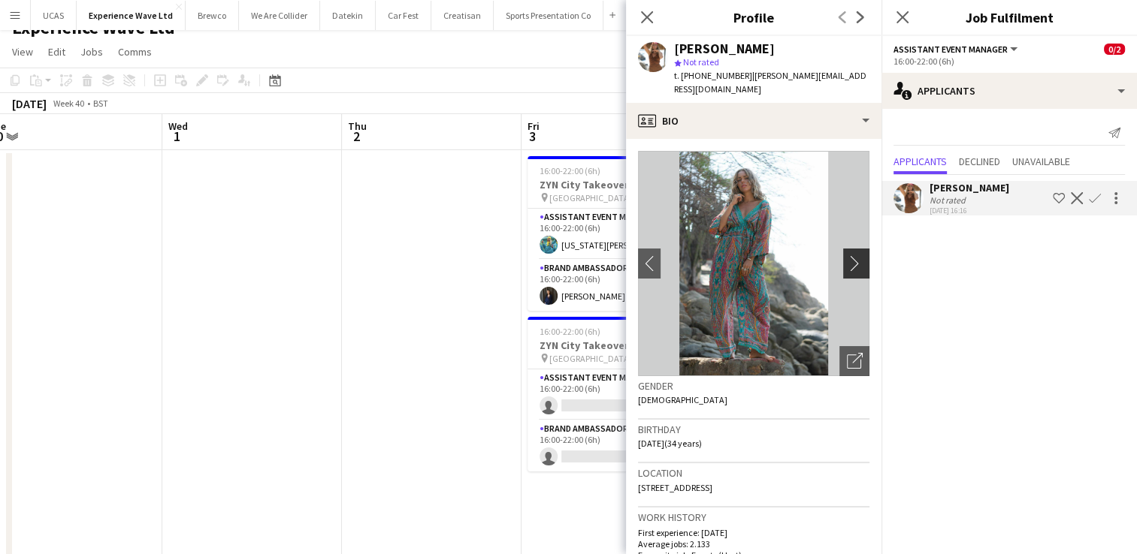
click at [847, 255] on app-icon "chevron-right" at bounding box center [858, 263] width 23 height 16
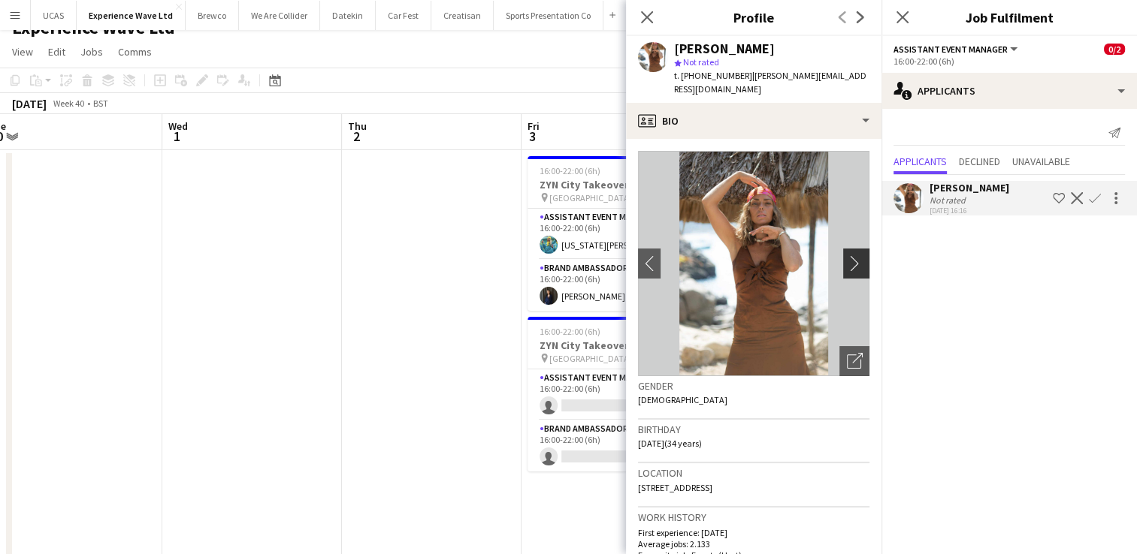
click at [847, 255] on app-icon "chevron-right" at bounding box center [858, 263] width 23 height 16
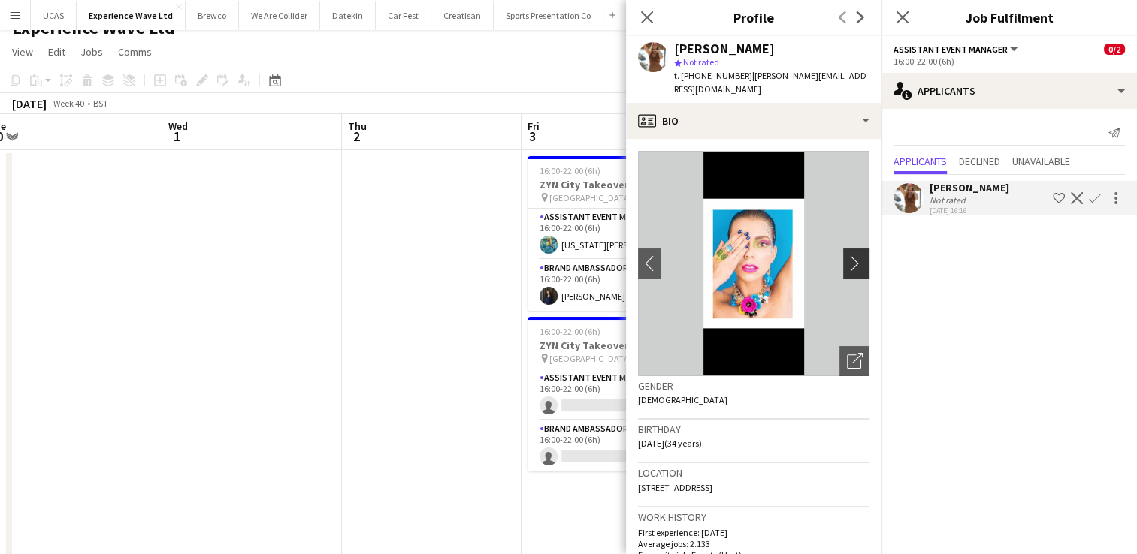
click at [847, 255] on app-icon "chevron-right" at bounding box center [858, 263] width 23 height 16
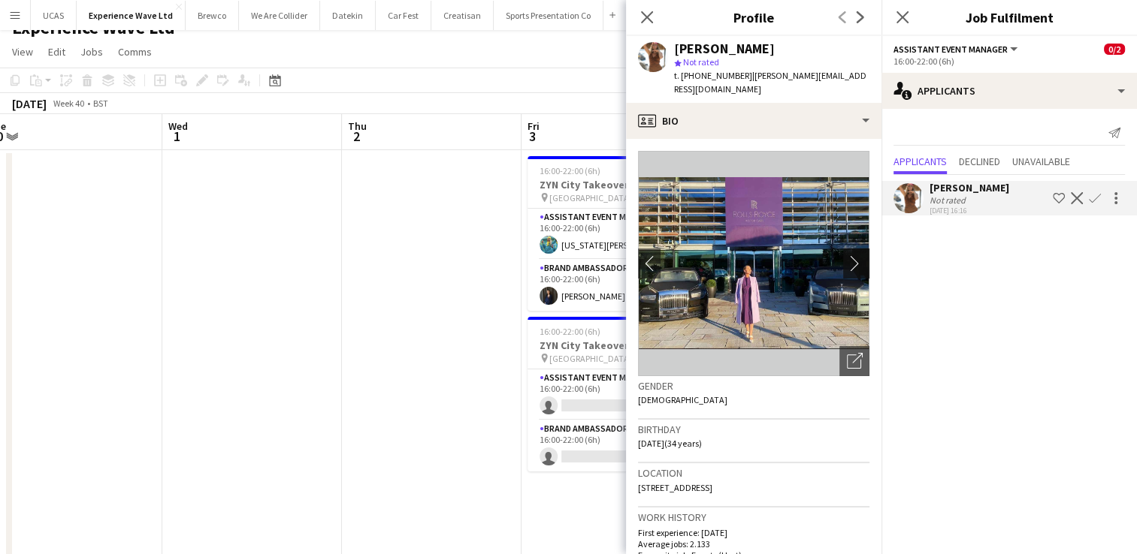
click at [847, 255] on app-icon "chevron-right" at bounding box center [858, 263] width 23 height 16
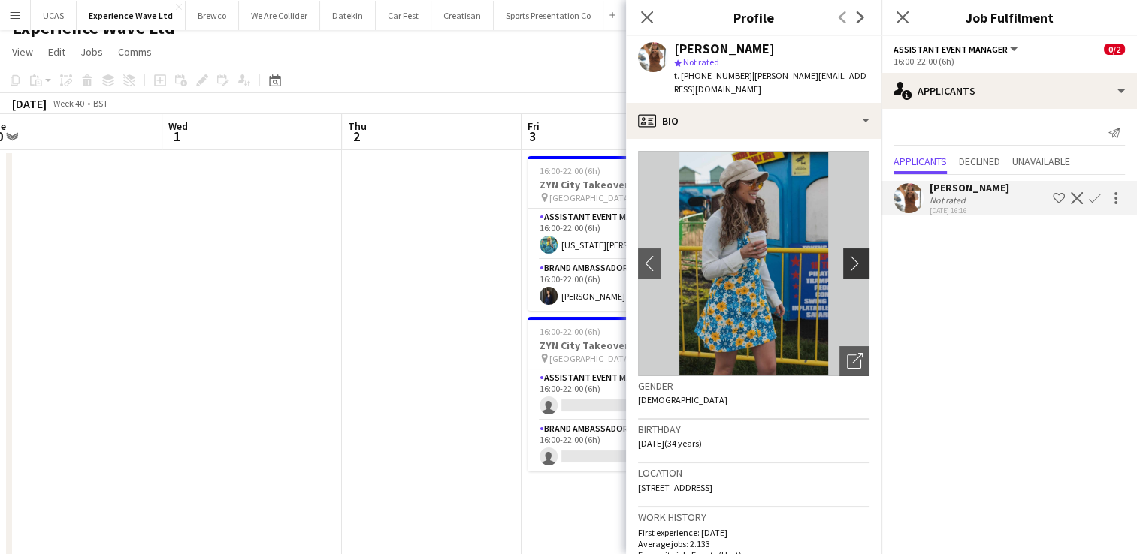
click at [847, 255] on app-icon "chevron-right" at bounding box center [858, 263] width 23 height 16
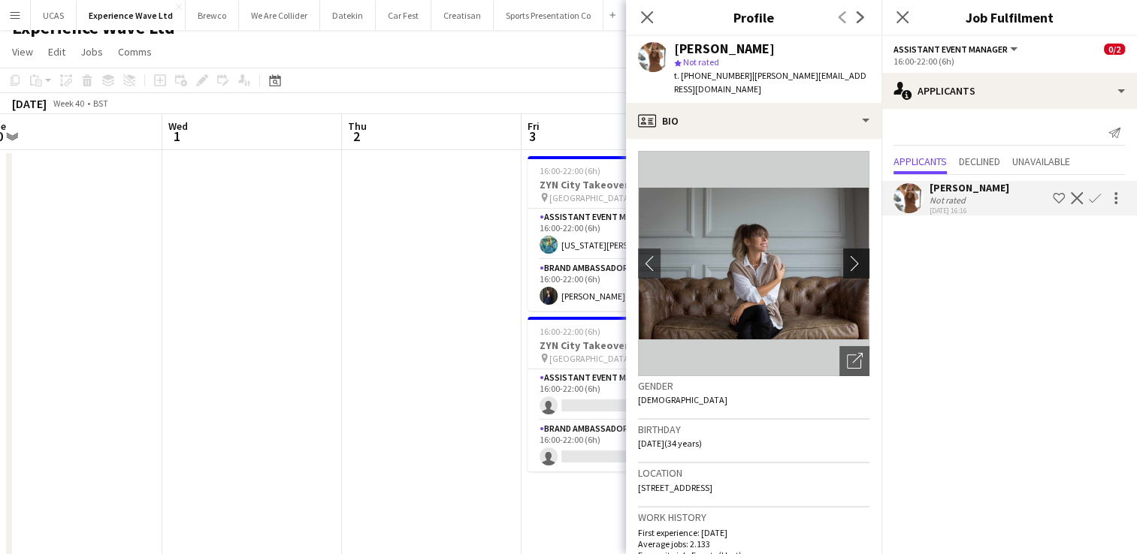
click at [847, 255] on app-icon "chevron-right" at bounding box center [858, 263] width 23 height 16
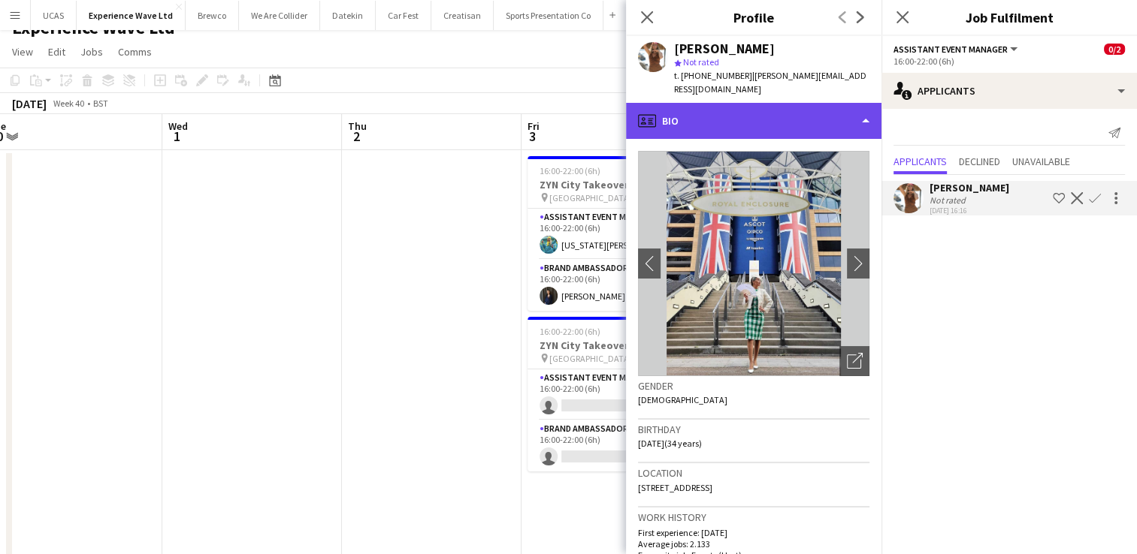
click at [860, 119] on div "profile Bio" at bounding box center [753, 121] width 255 height 36
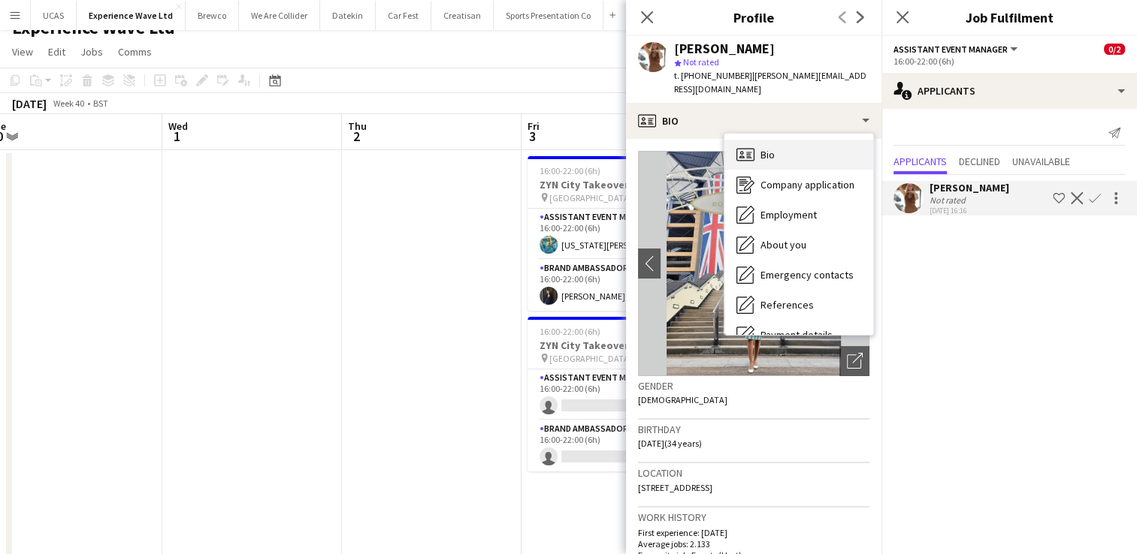
click at [802, 140] on div "Bio Bio" at bounding box center [798, 155] width 149 height 30
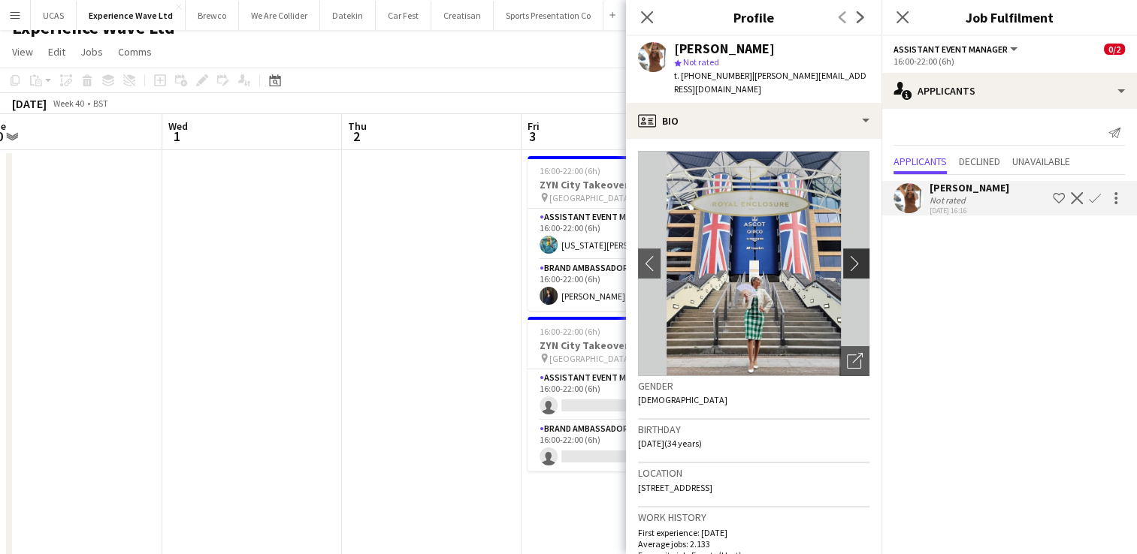
click at [847, 255] on app-icon "chevron-right" at bounding box center [858, 263] width 23 height 16
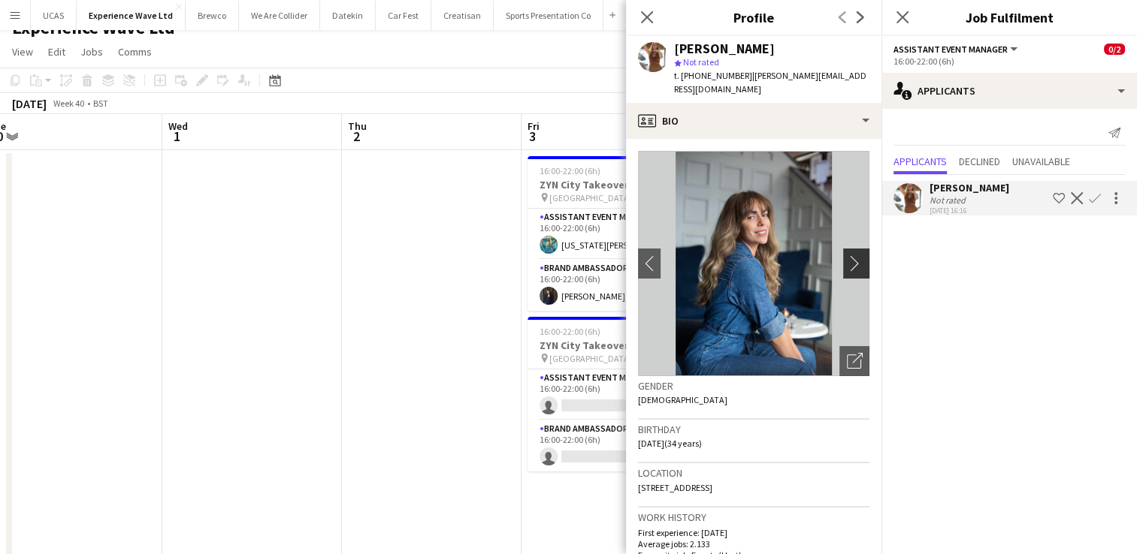
click at [847, 255] on app-icon "chevron-right" at bounding box center [858, 263] width 23 height 16
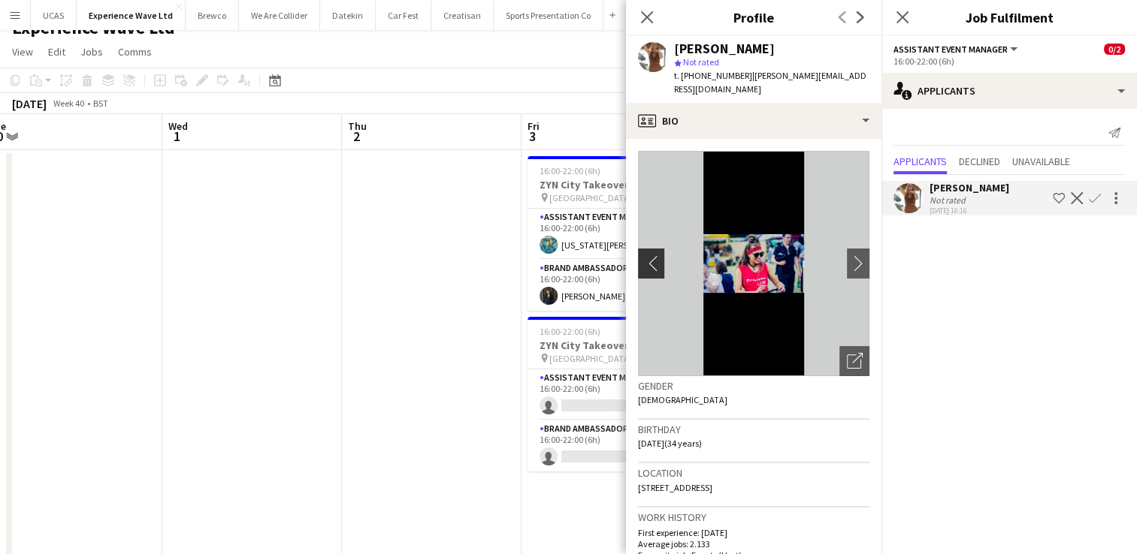
click at [652, 255] on app-icon "chevron-left" at bounding box center [649, 263] width 23 height 16
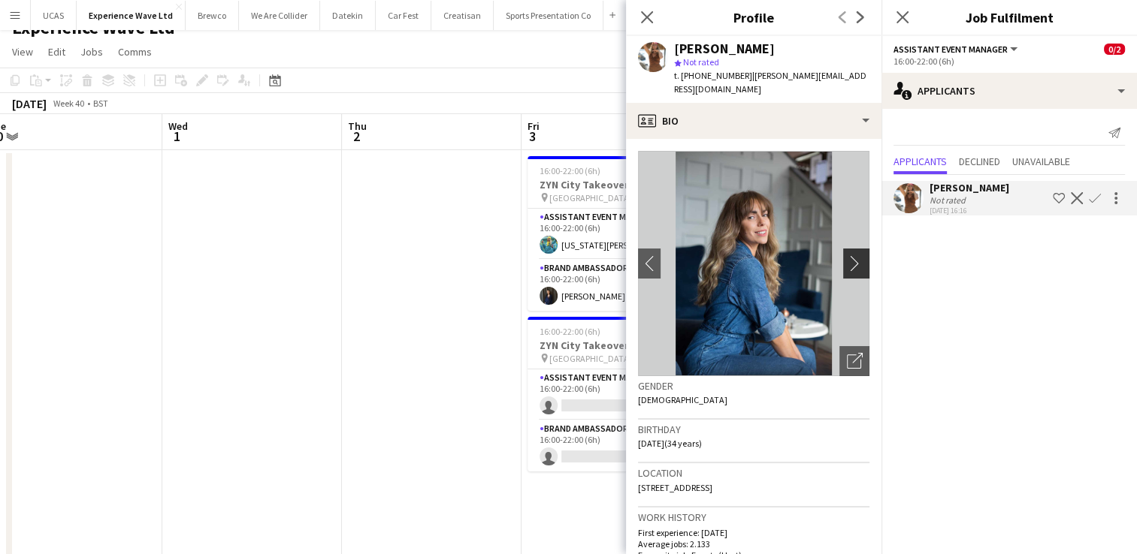
click at [851, 255] on app-icon "chevron-right" at bounding box center [858, 263] width 23 height 16
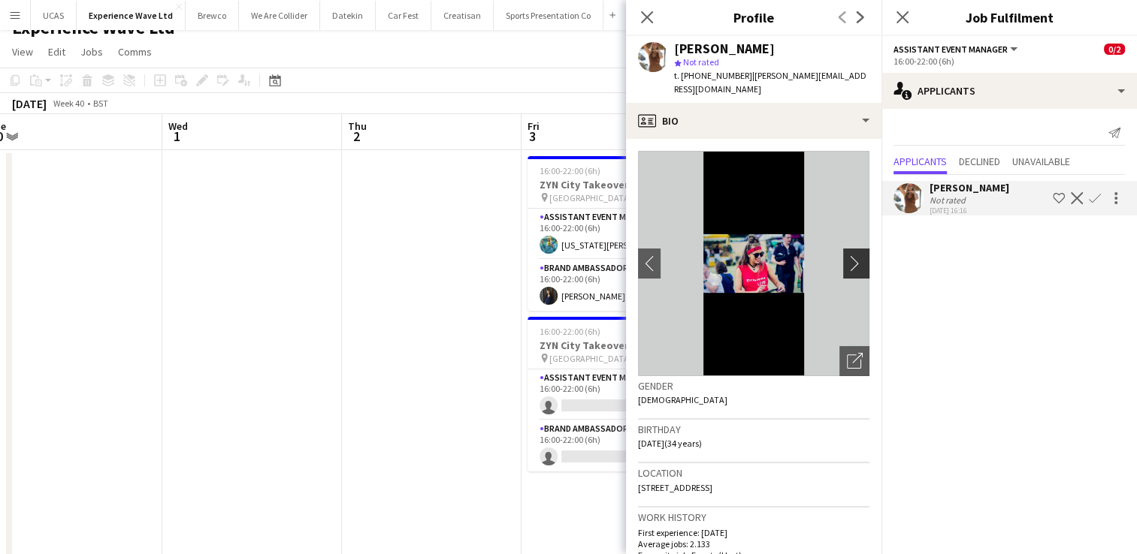
click at [851, 255] on app-icon "chevron-right" at bounding box center [858, 263] width 23 height 16
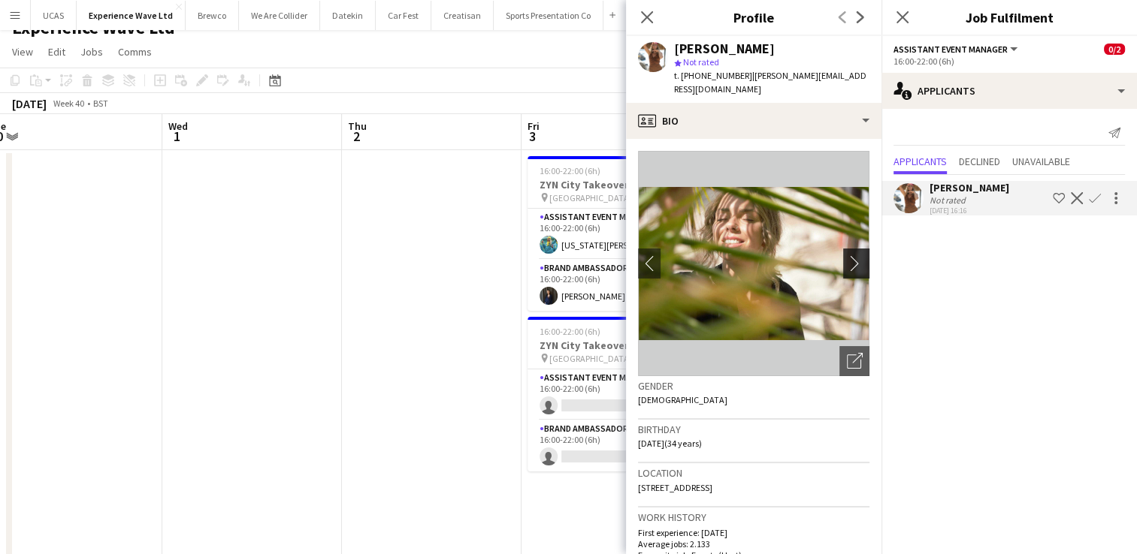
click at [847, 255] on app-icon "chevron-right" at bounding box center [858, 263] width 23 height 16
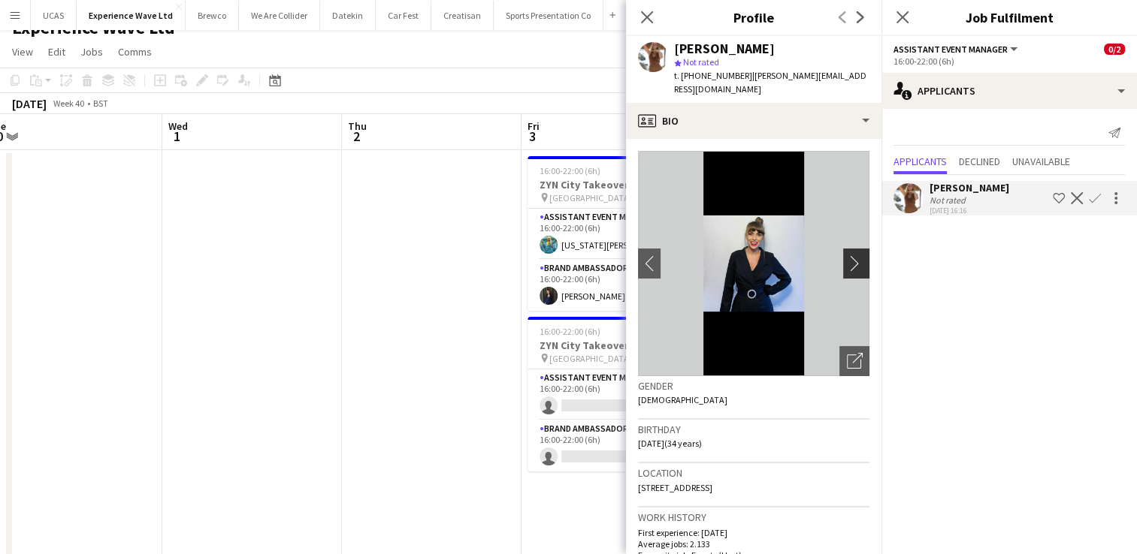
click at [847, 255] on app-icon "chevron-right" at bounding box center [858, 263] width 23 height 16
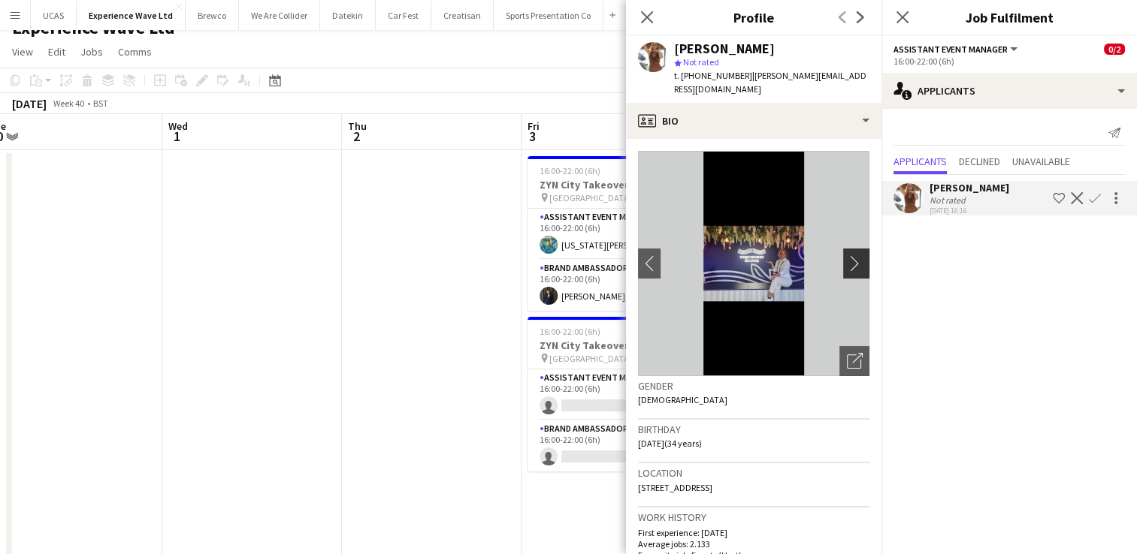
click at [847, 255] on app-icon "chevron-right" at bounding box center [858, 263] width 23 height 16
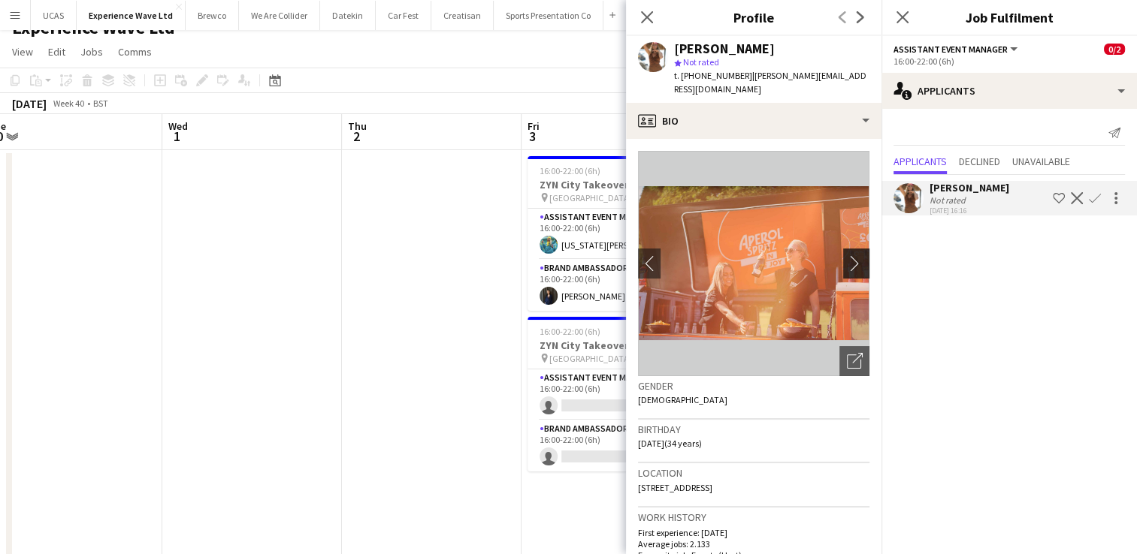
click at [847, 255] on app-icon "chevron-right" at bounding box center [858, 263] width 23 height 16
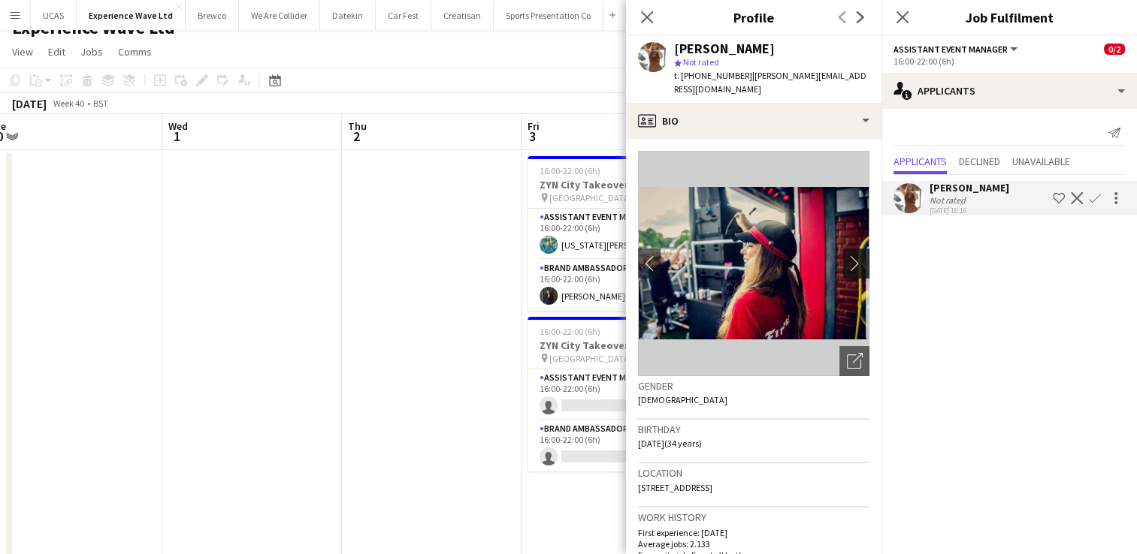
click at [847, 255] on app-icon "chevron-right" at bounding box center [858, 263] width 23 height 16
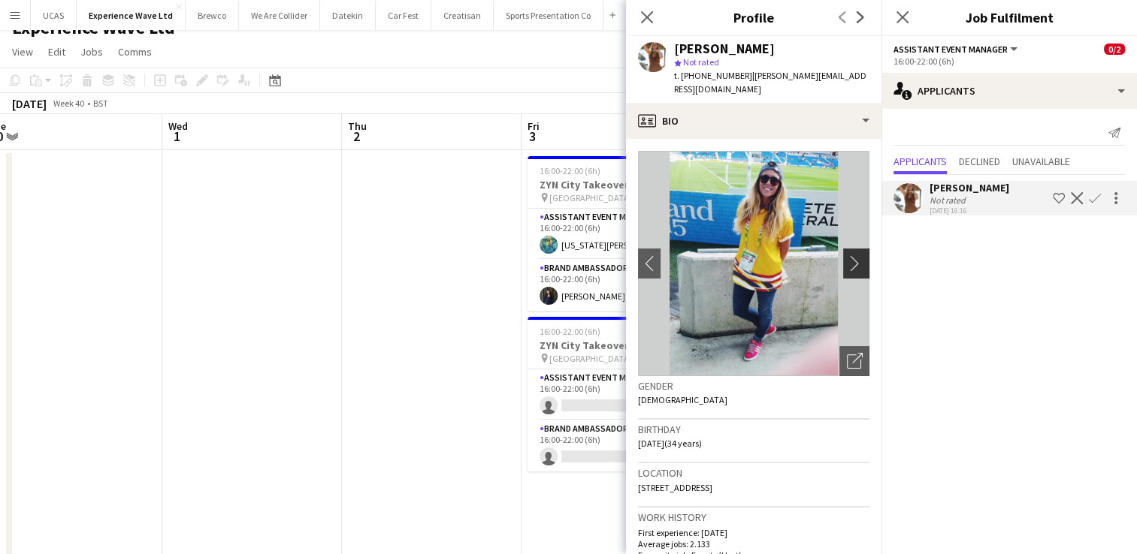
click at [847, 255] on app-icon "chevron-right" at bounding box center [858, 263] width 23 height 16
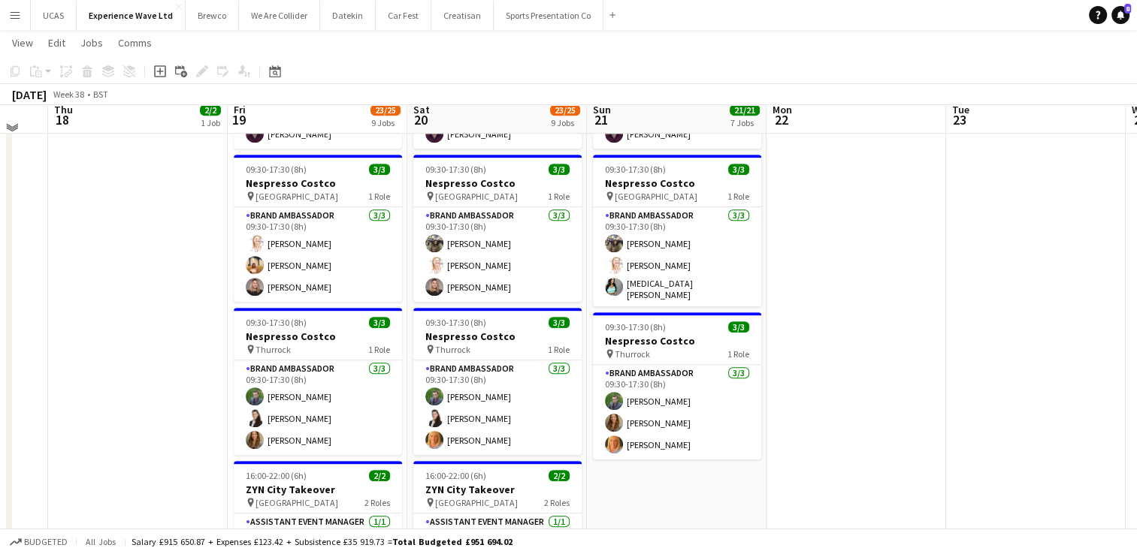
scroll to position [781, 0]
